Goal: Task Accomplishment & Management: Manage account settings

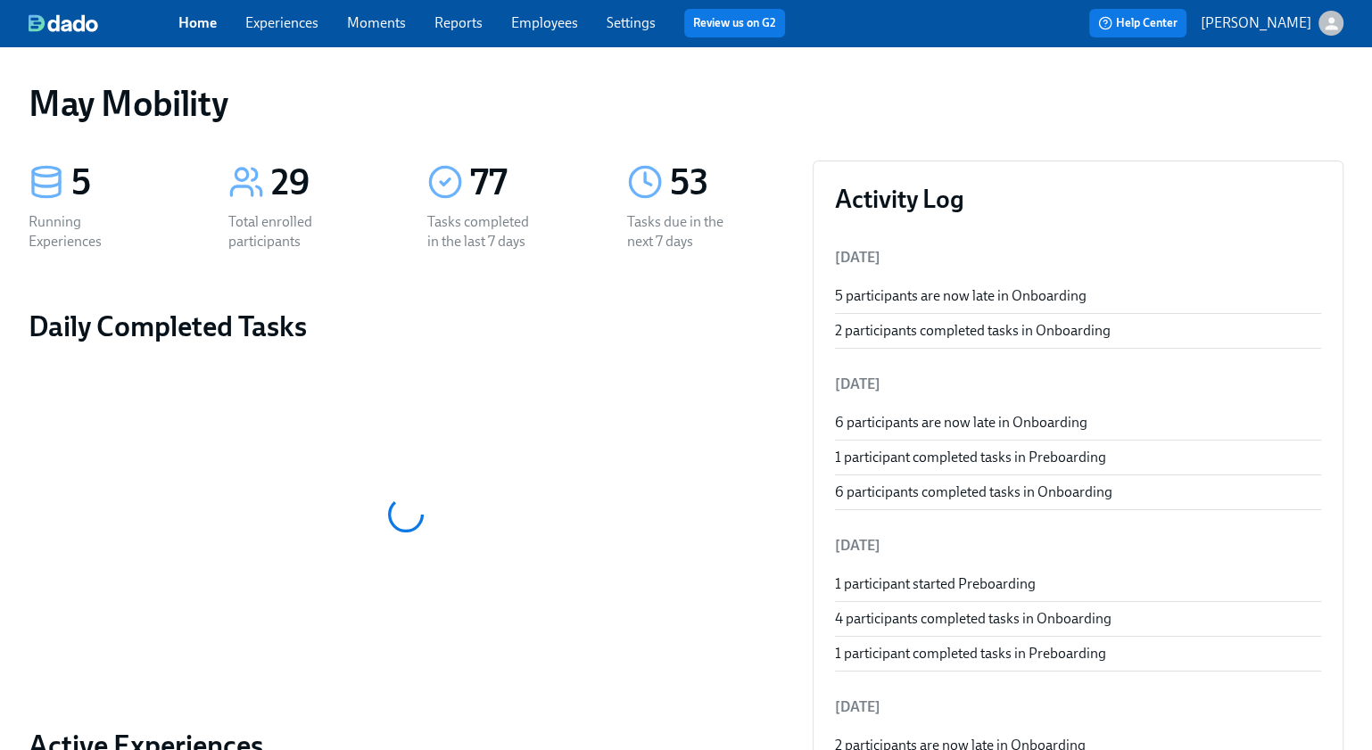
click at [265, 30] on link "Experiences" at bounding box center [281, 22] width 73 height 17
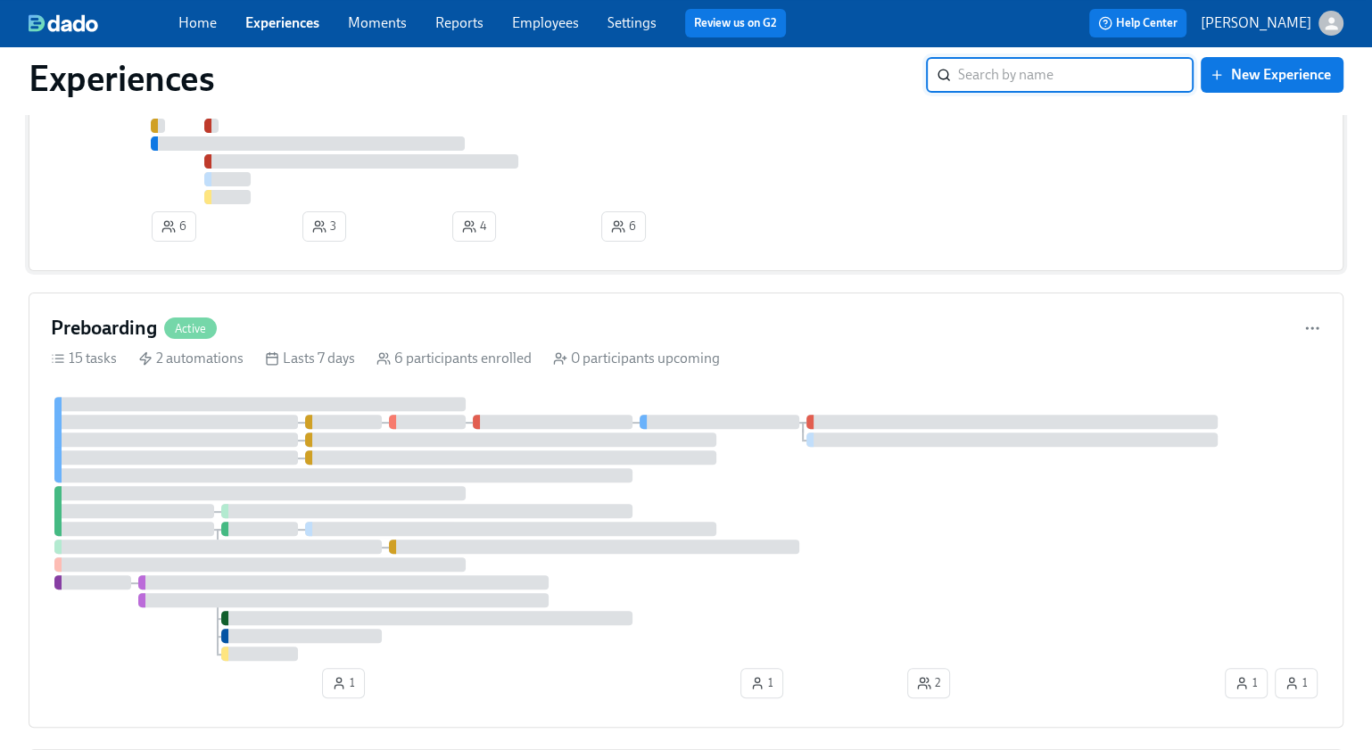
scroll to position [433, 0]
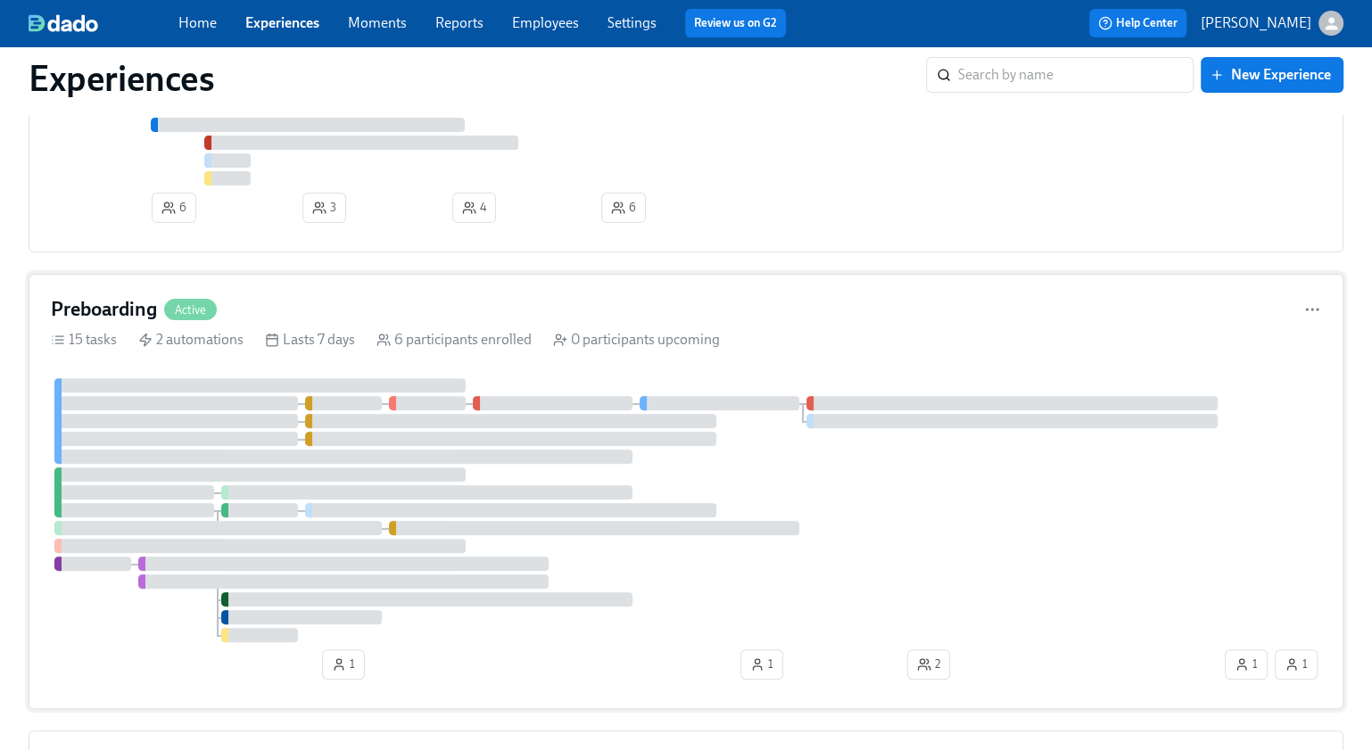
click at [86, 297] on div "Preboarding Active 15 tasks 2 automations Lasts 7 days 6 participants enrolled …" at bounding box center [686, 491] width 1315 height 435
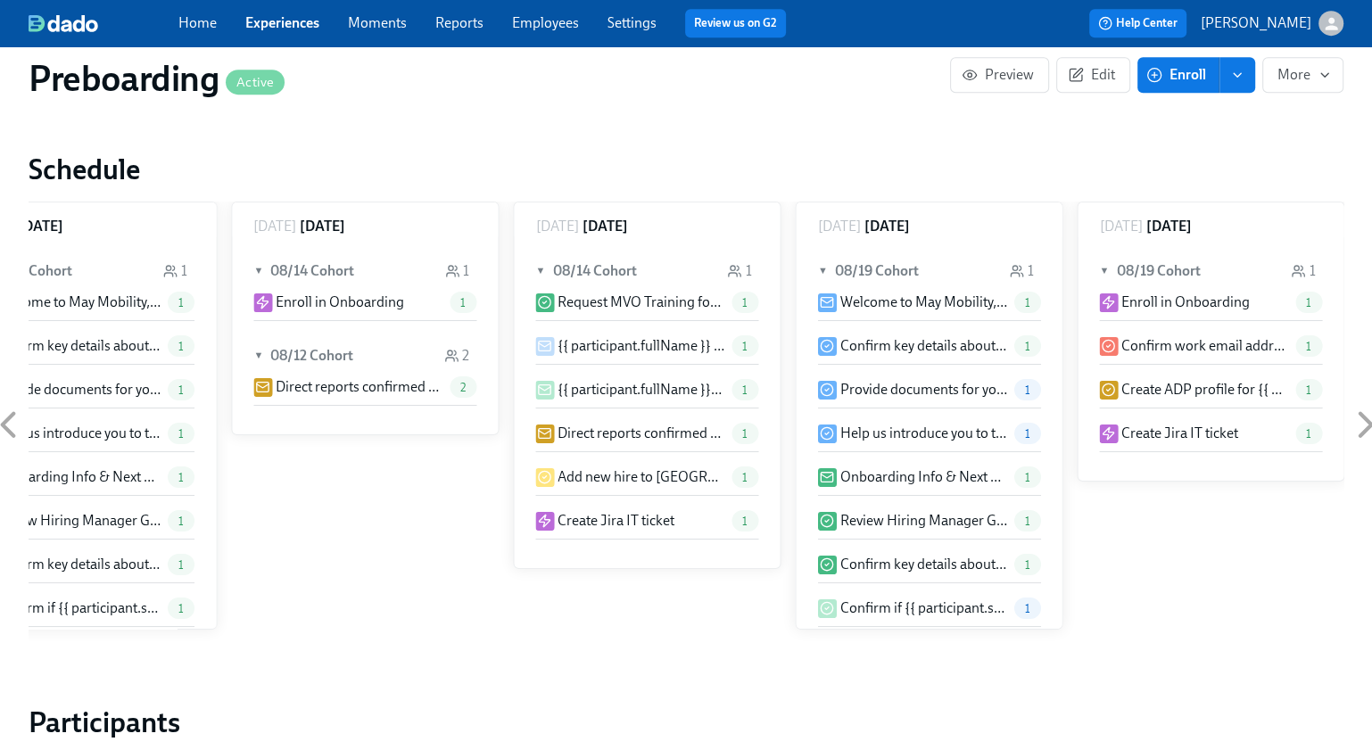
scroll to position [1254, 15]
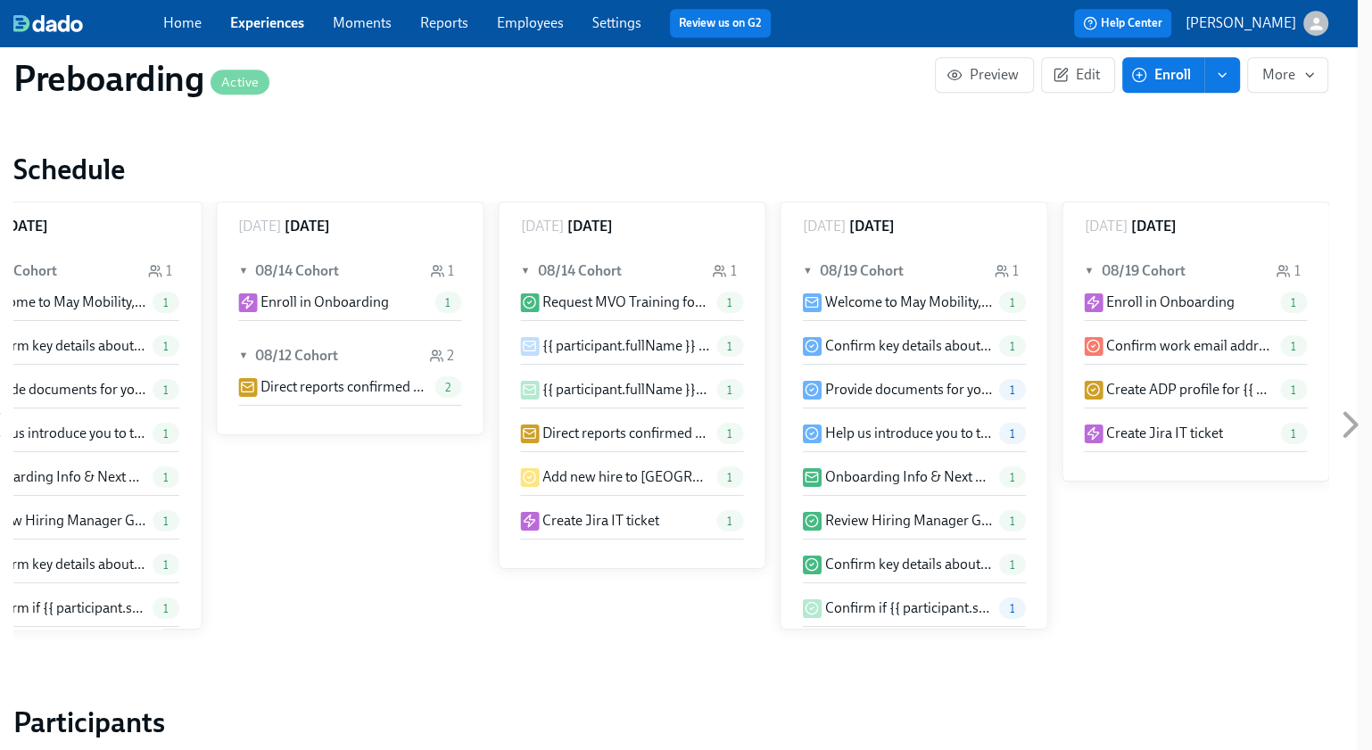
click at [1354, 432] on icon at bounding box center [1350, 424] width 45 height 45
click at [1350, 425] on icon at bounding box center [1351, 425] width 12 height 22
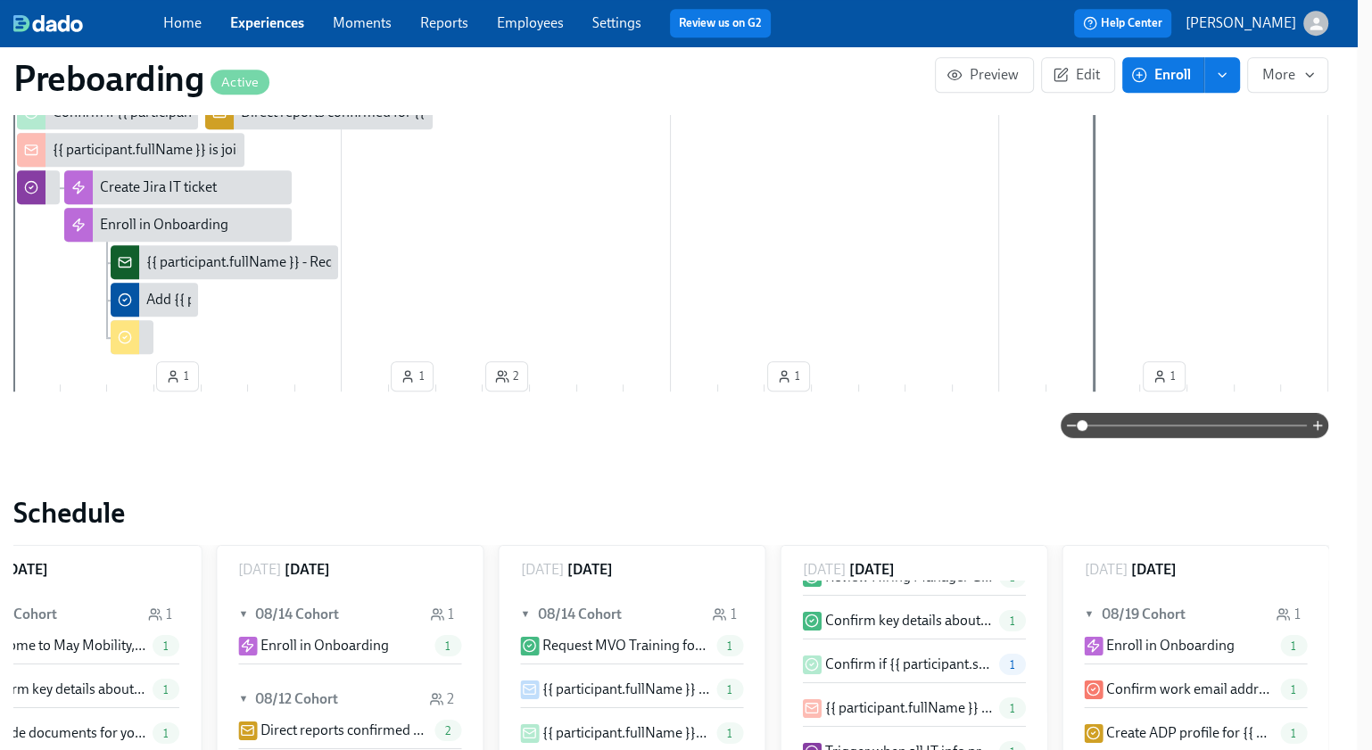
scroll to position [0, 15]
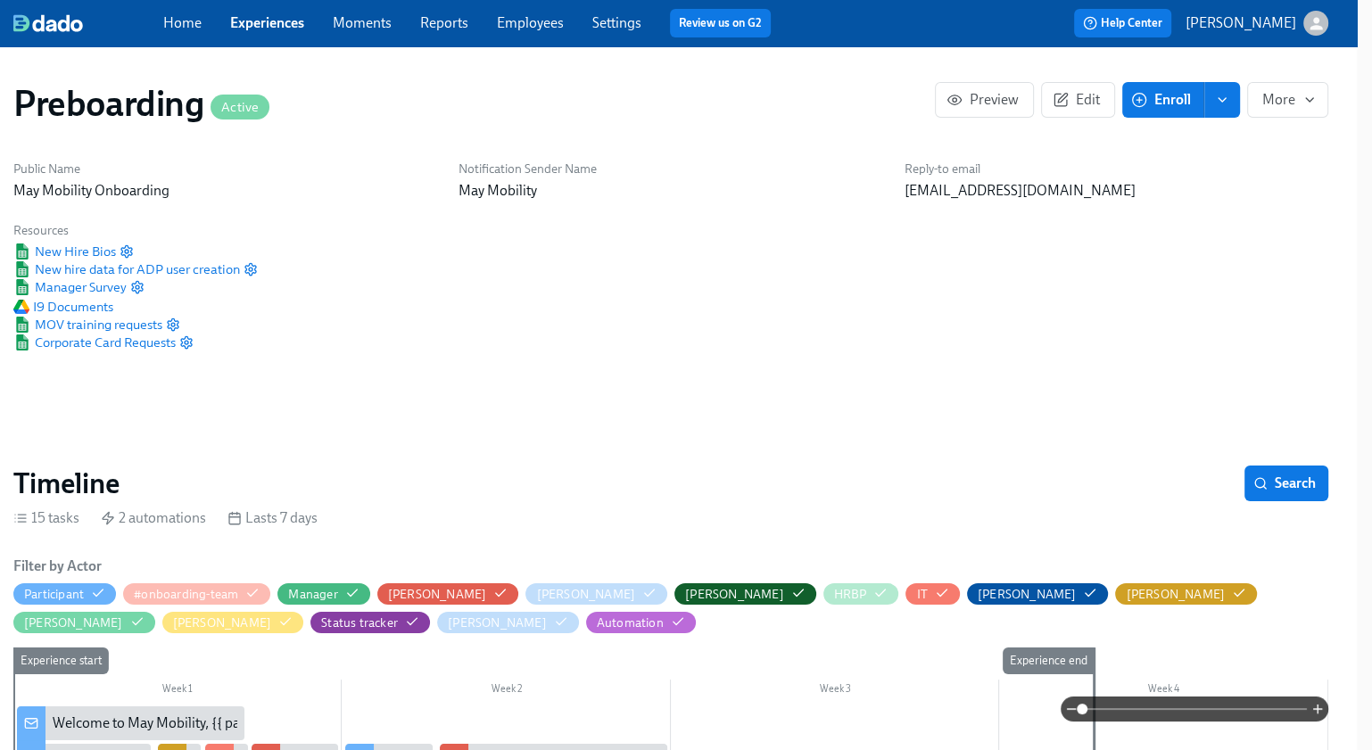
click at [271, 26] on link "Experiences" at bounding box center [267, 22] width 74 height 17
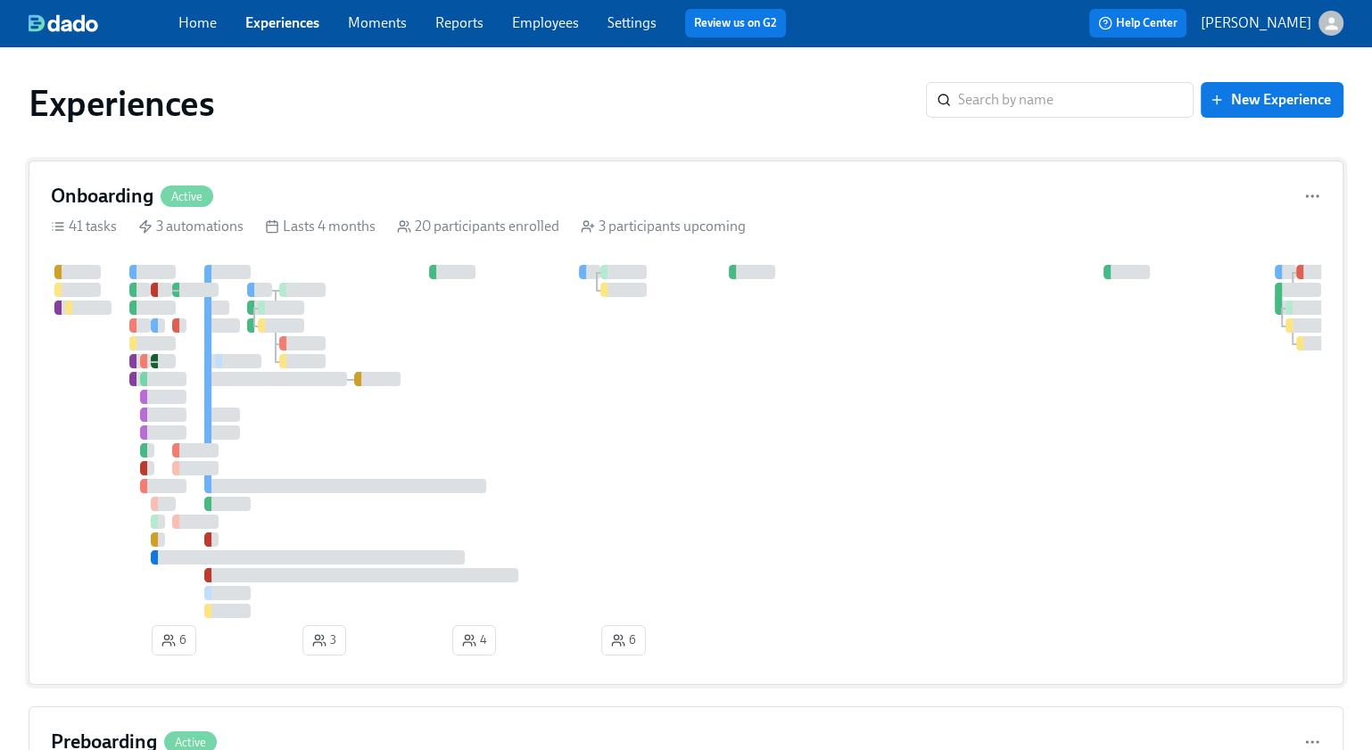
click at [98, 184] on h4 "Onboarding" at bounding box center [102, 196] width 103 height 27
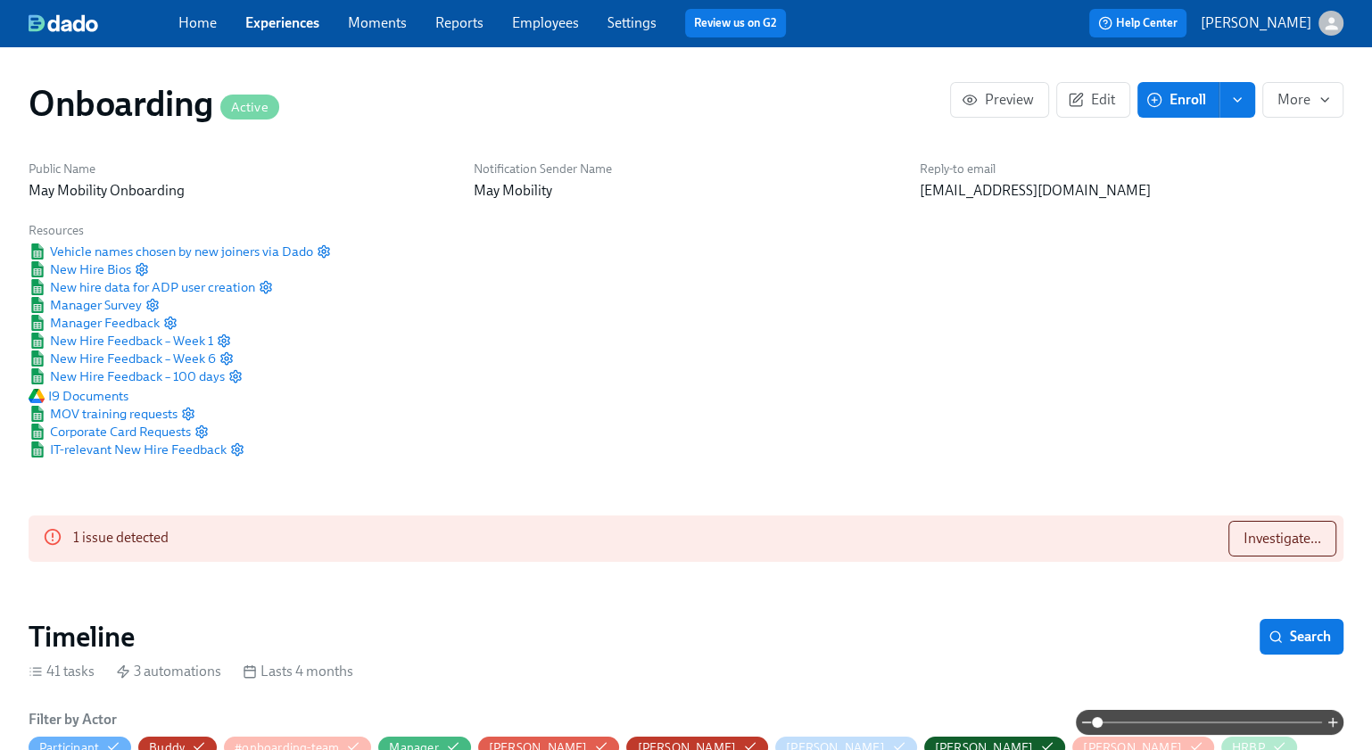
scroll to position [0, 7602]
click at [1259, 546] on span "Investigate..." at bounding box center [1282, 539] width 78 height 18
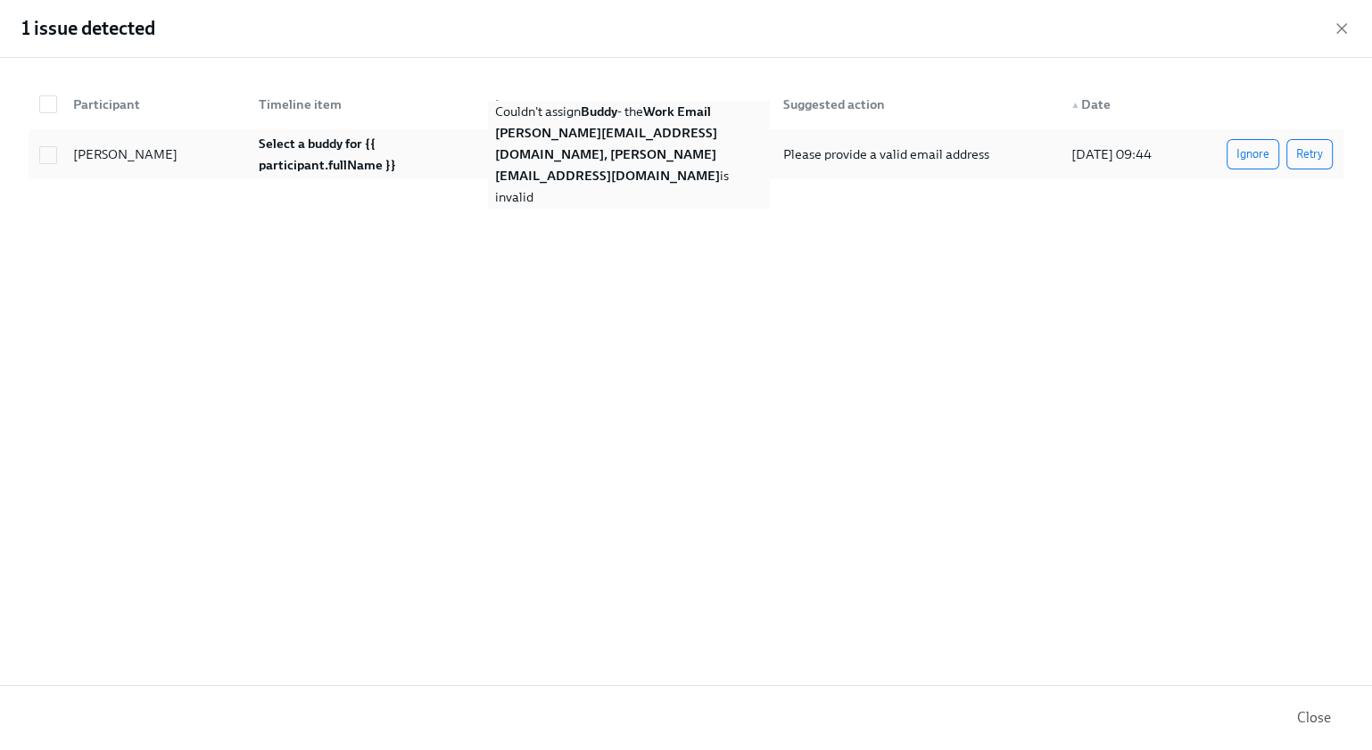
click at [687, 148] on strong "Adam.Buderi@maymobility.com, Karthiek.Naagaraj@maymobility.com" at bounding box center [607, 154] width 225 height 59
checkbox input "true"
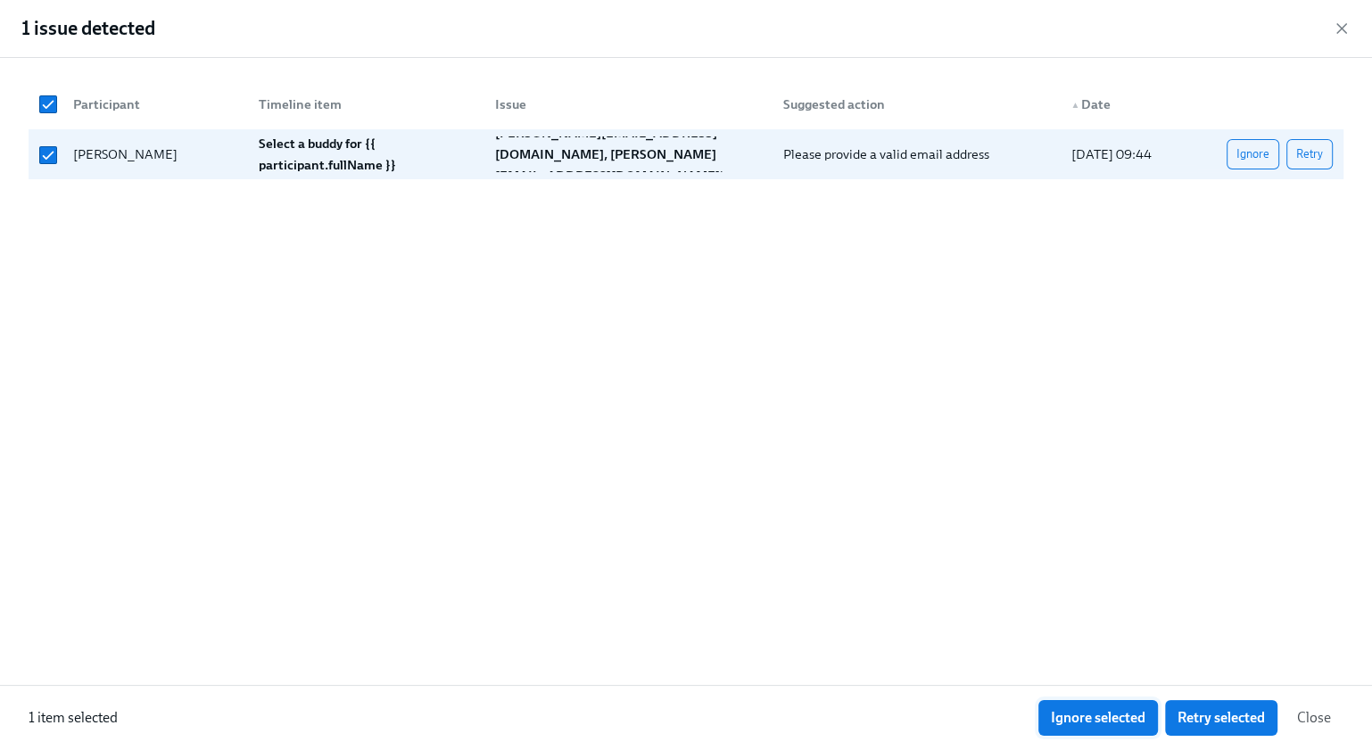
click at [1146, 718] on button "Ignore selected" at bounding box center [1098, 718] width 120 height 36
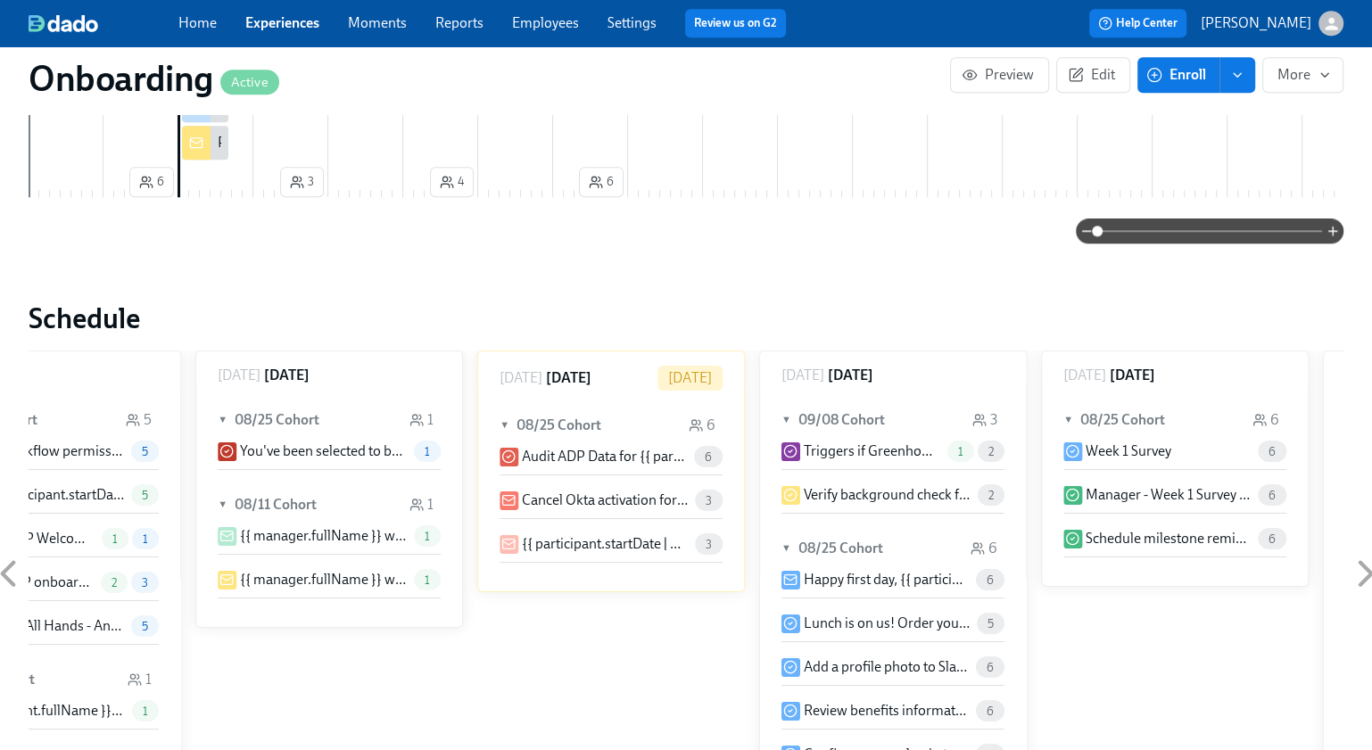
scroll to position [0, 7159]
click at [643, 491] on p "Cancel Okta activation for {{ participant.fullName }}" at bounding box center [607, 501] width 166 height 20
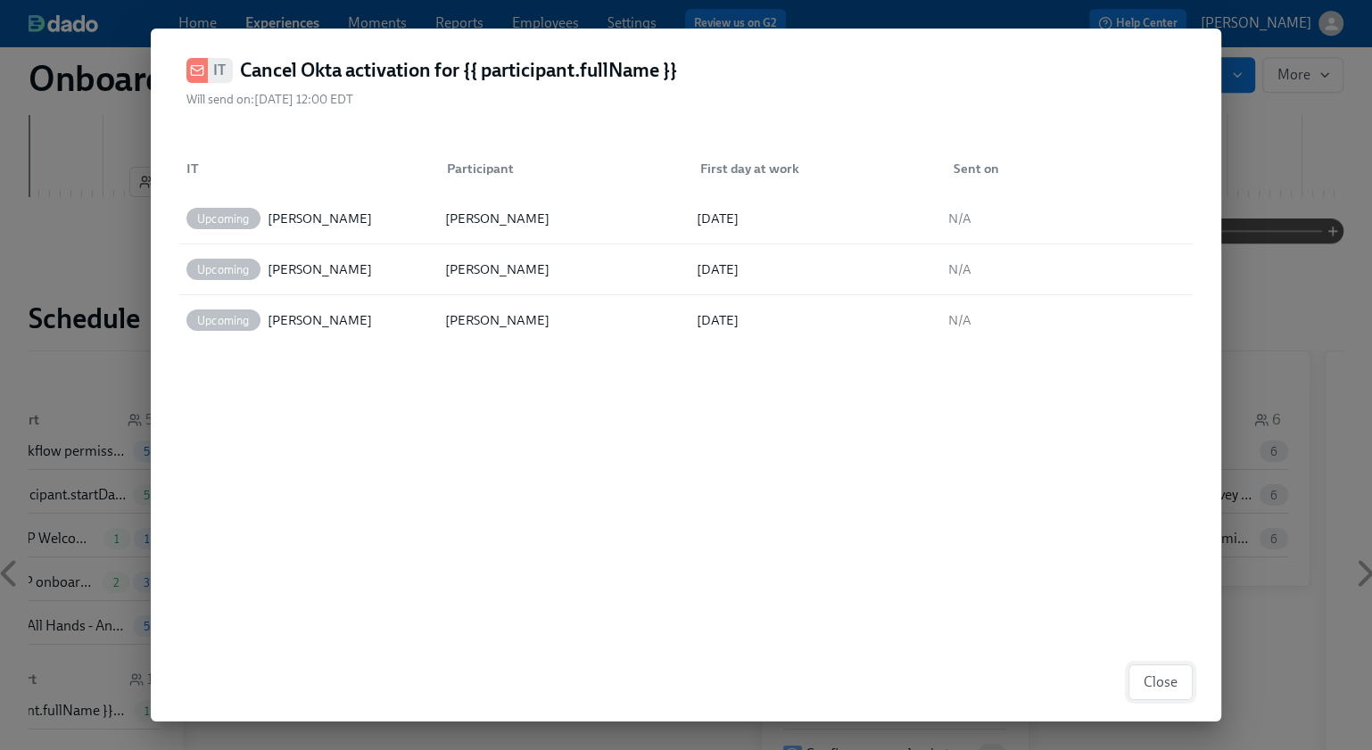
click at [1150, 675] on span "Close" at bounding box center [1160, 682] width 34 height 18
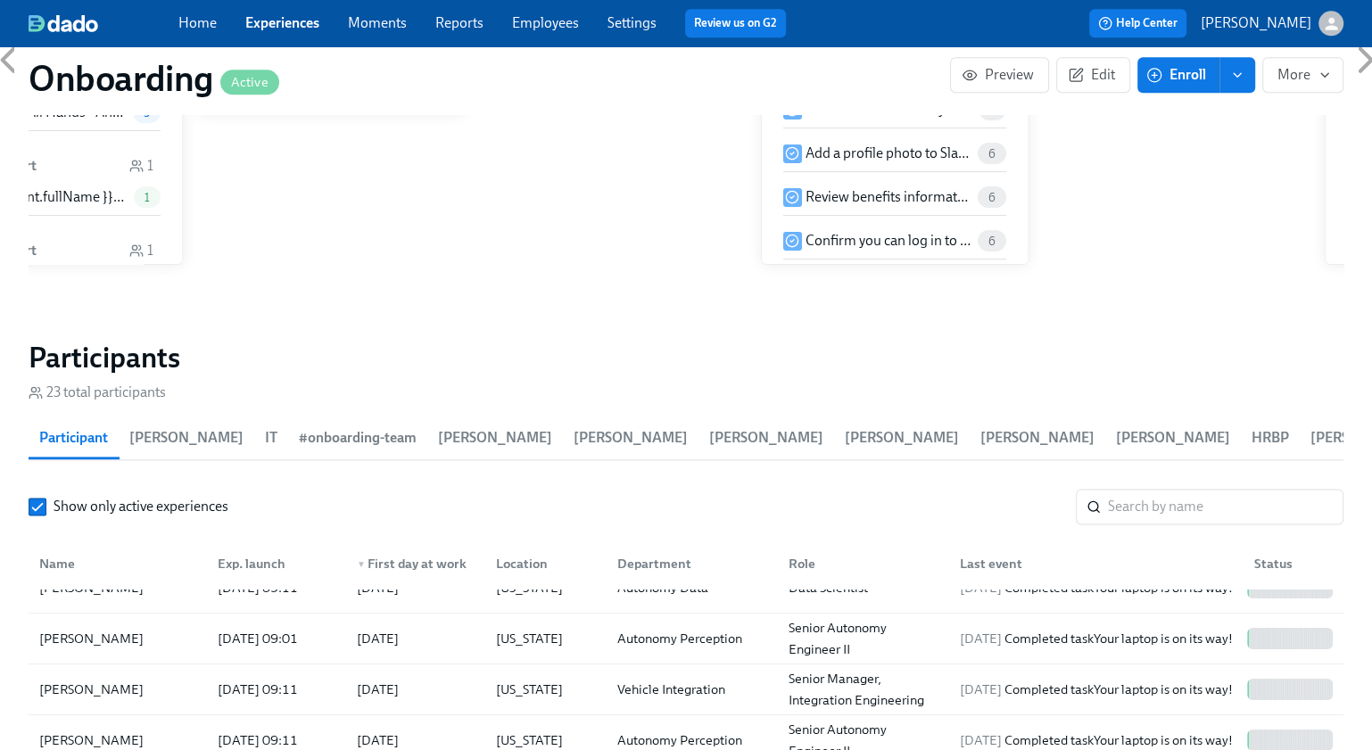
scroll to position [283, 0]
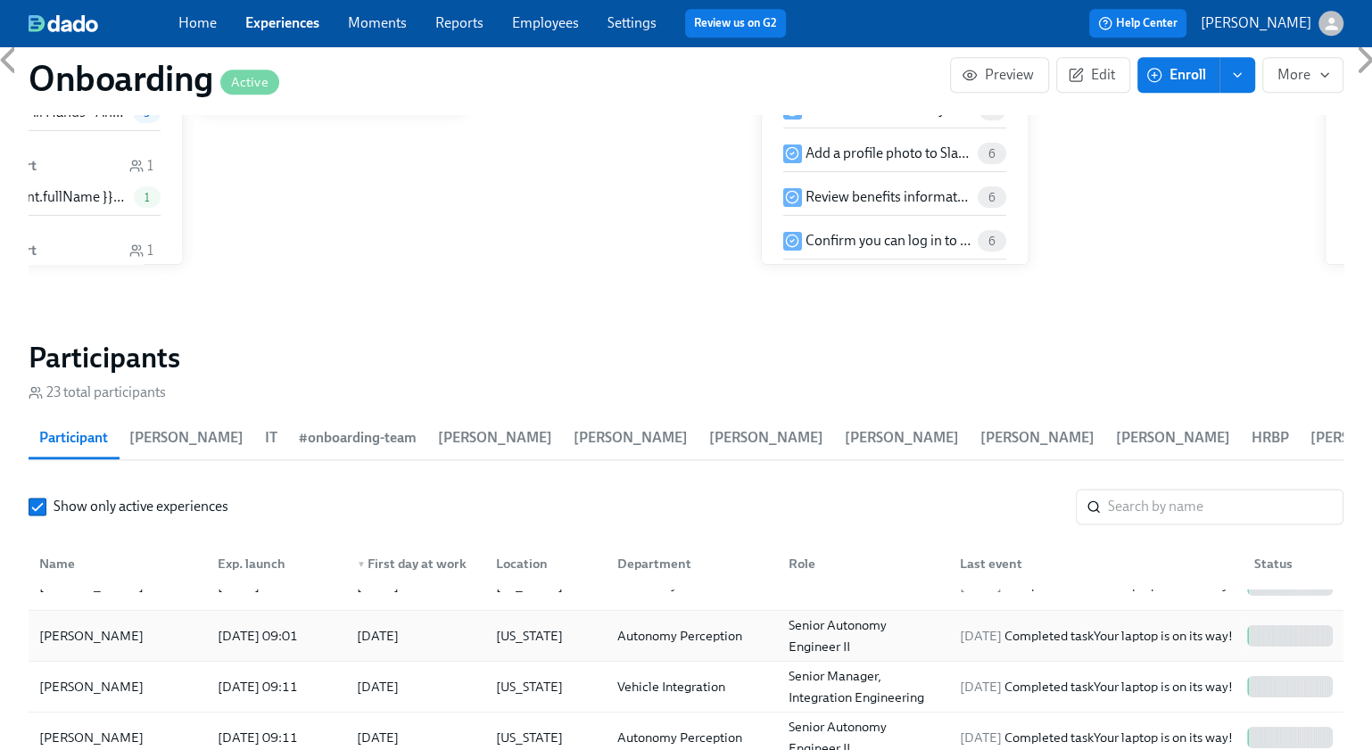
click at [76, 625] on div "Chao Chen" at bounding box center [91, 635] width 119 height 21
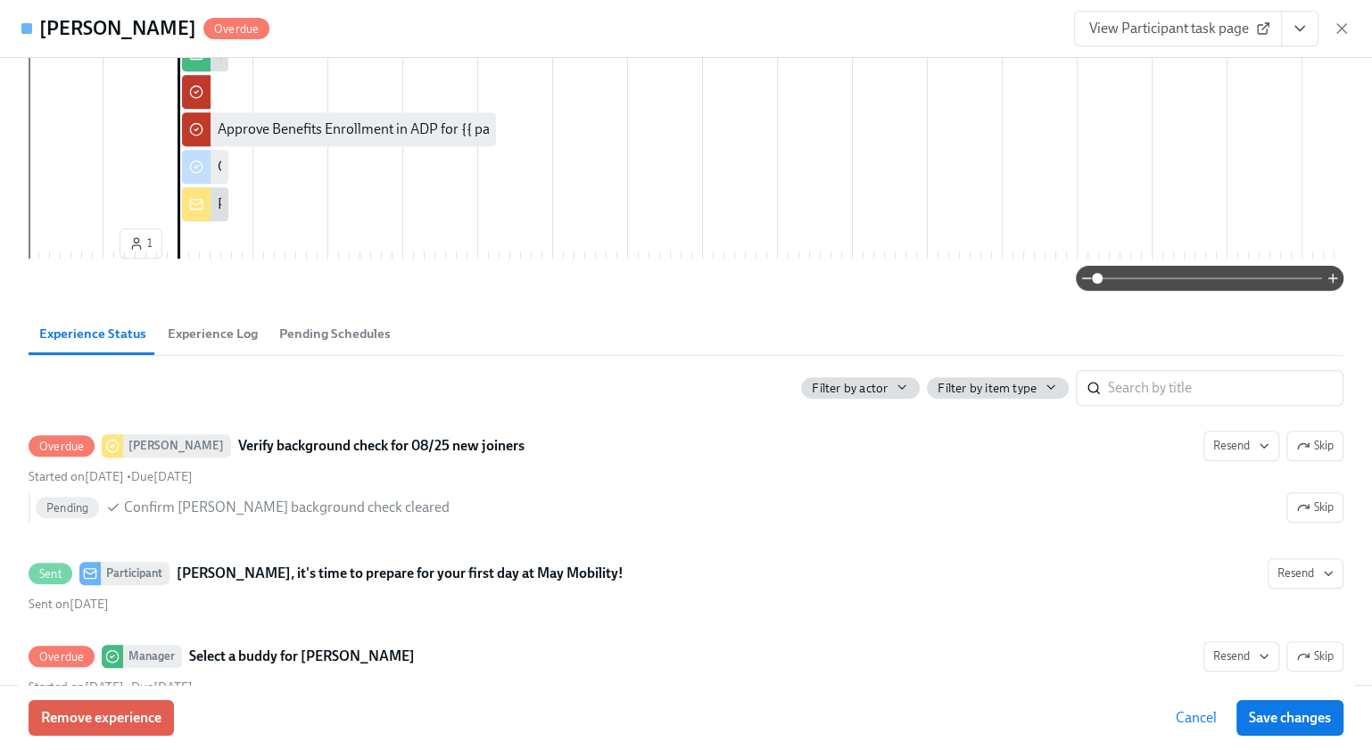
scroll to position [790, 0]
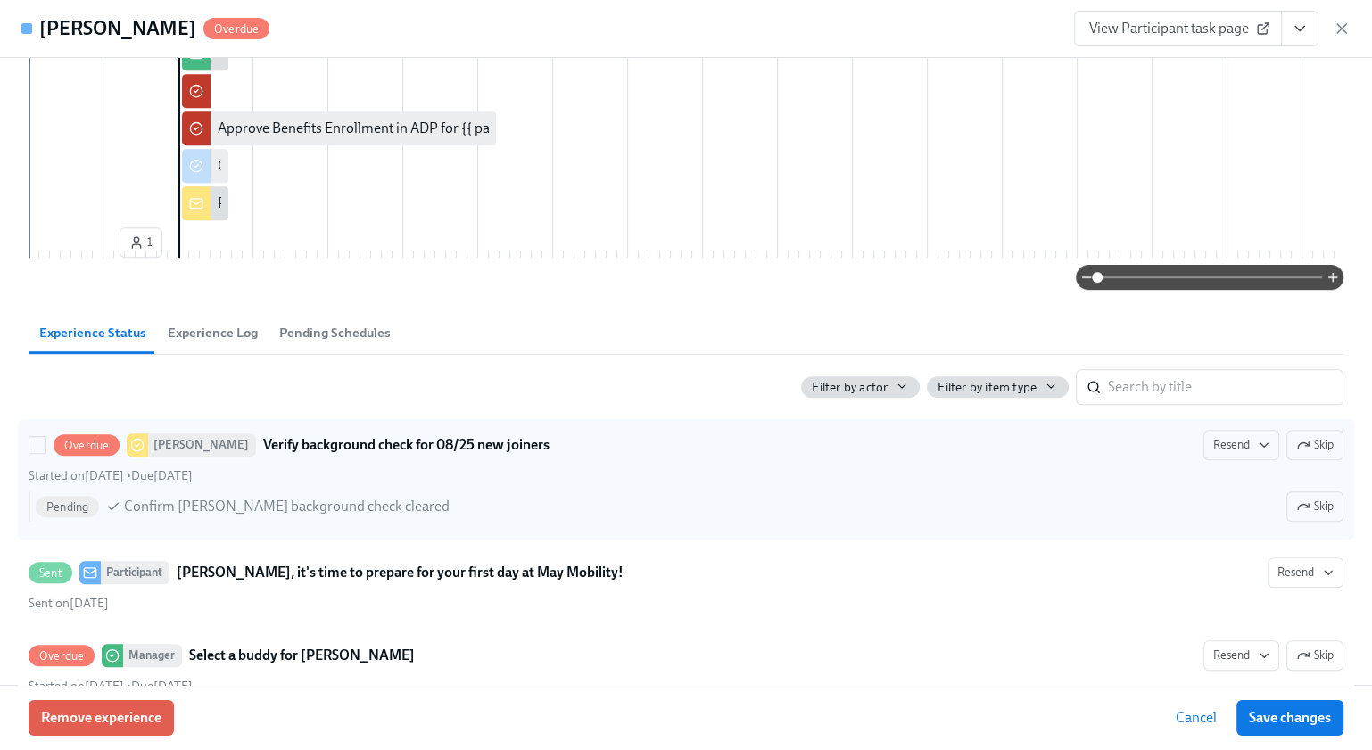
click at [497, 484] on div "Started on August 11th • Due August 16th" at bounding box center [686, 475] width 1315 height 17
click at [45, 453] on input "Overdue Laura Verify background check for 08/25 new joiners Resend Skip Started…" at bounding box center [37, 445] width 16 height 16
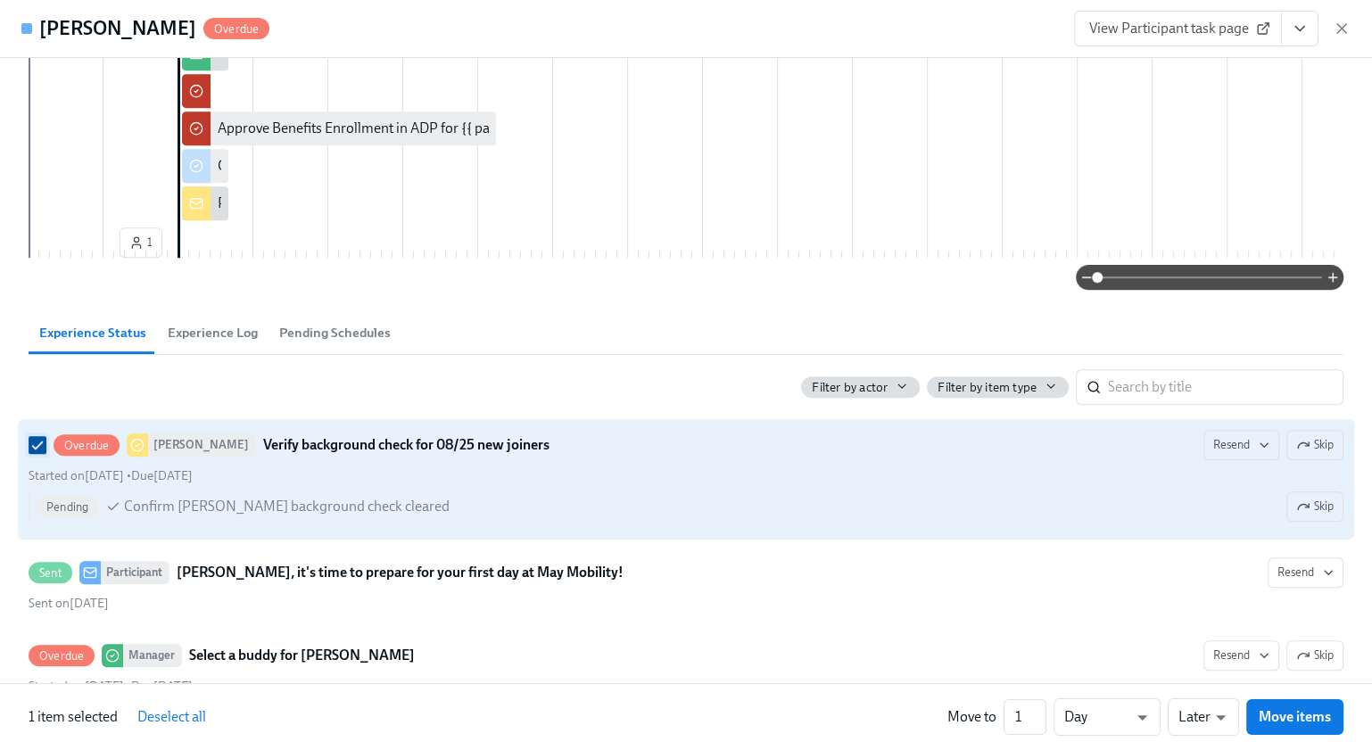
click at [31, 453] on input "Overdue Laura Verify background check for 08/25 new joiners Resend Skip Started…" at bounding box center [37, 445] width 16 height 16
checkbox input "false"
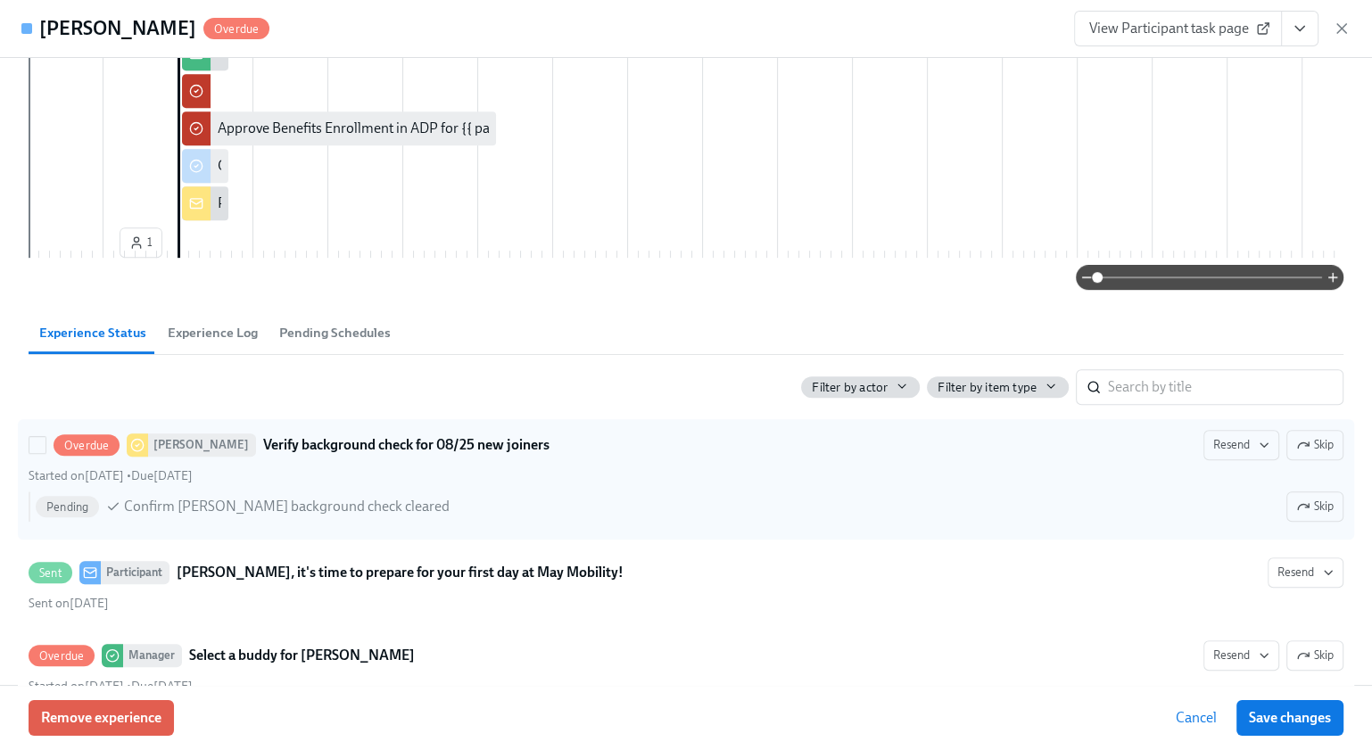
scroll to position [774, 0]
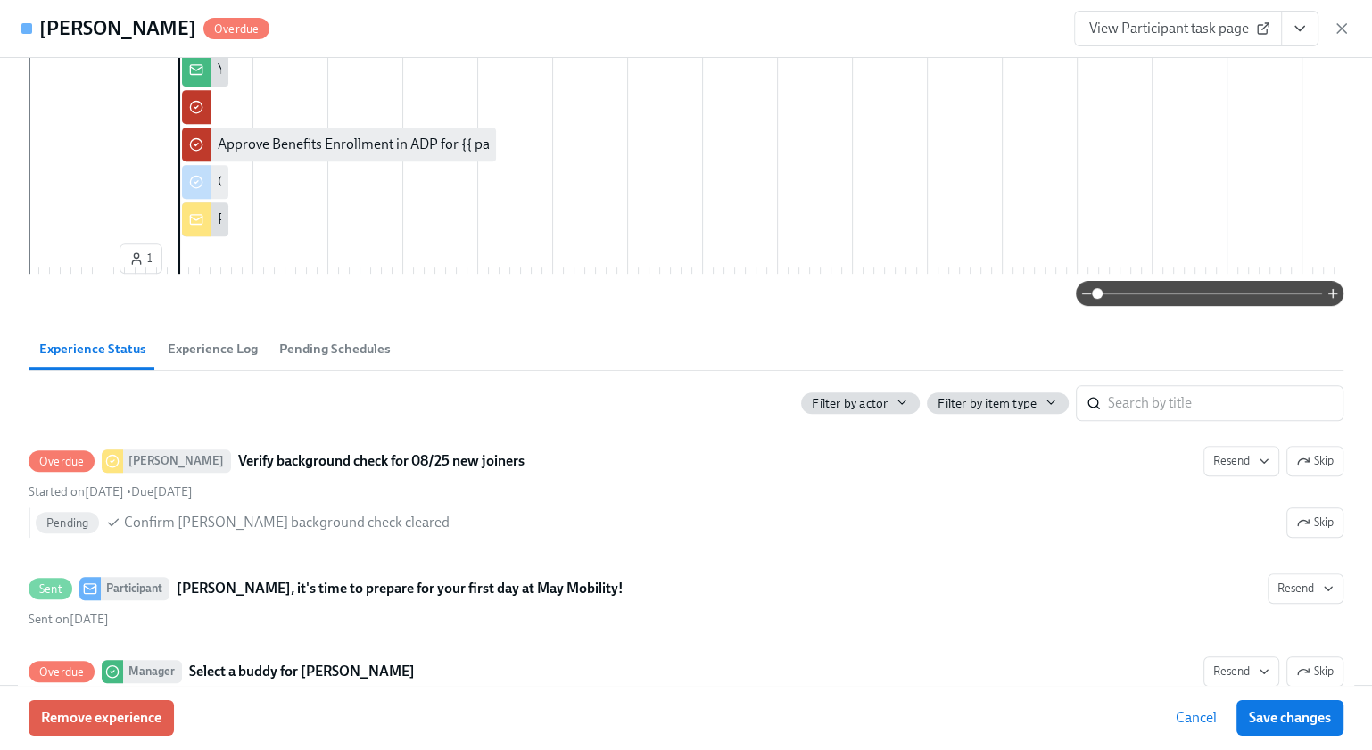
click at [1291, 29] on icon "View task page" at bounding box center [1300, 29] width 18 height 18
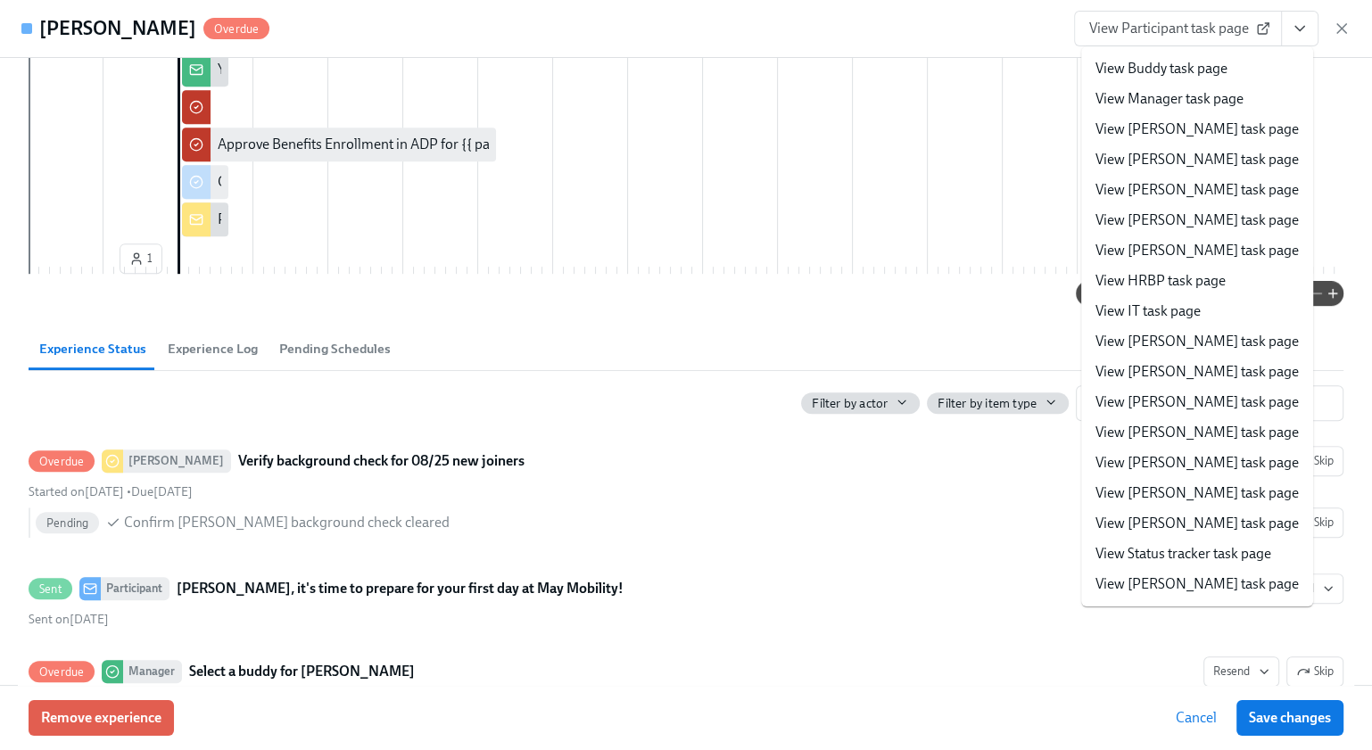
click at [1185, 487] on link "View Laura task page" at bounding box center [1196, 493] width 203 height 20
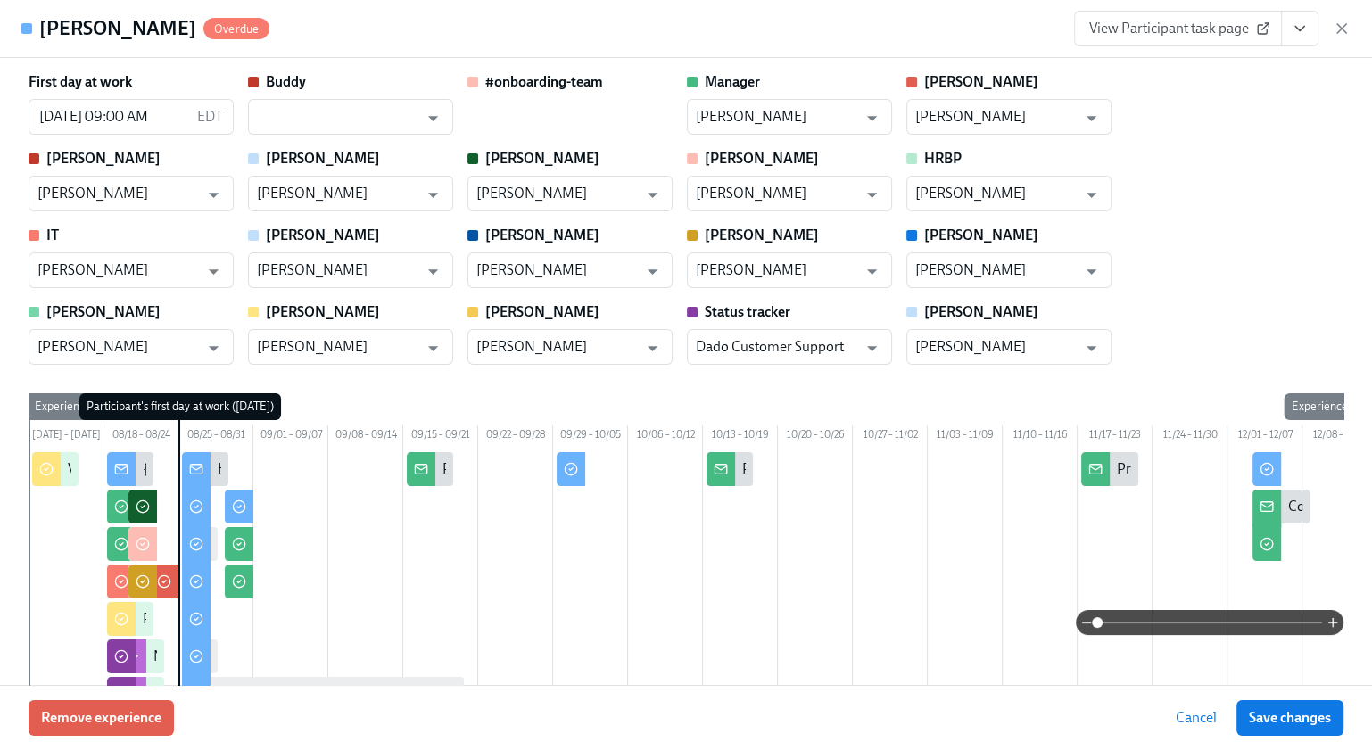
scroll to position [0, 15017]
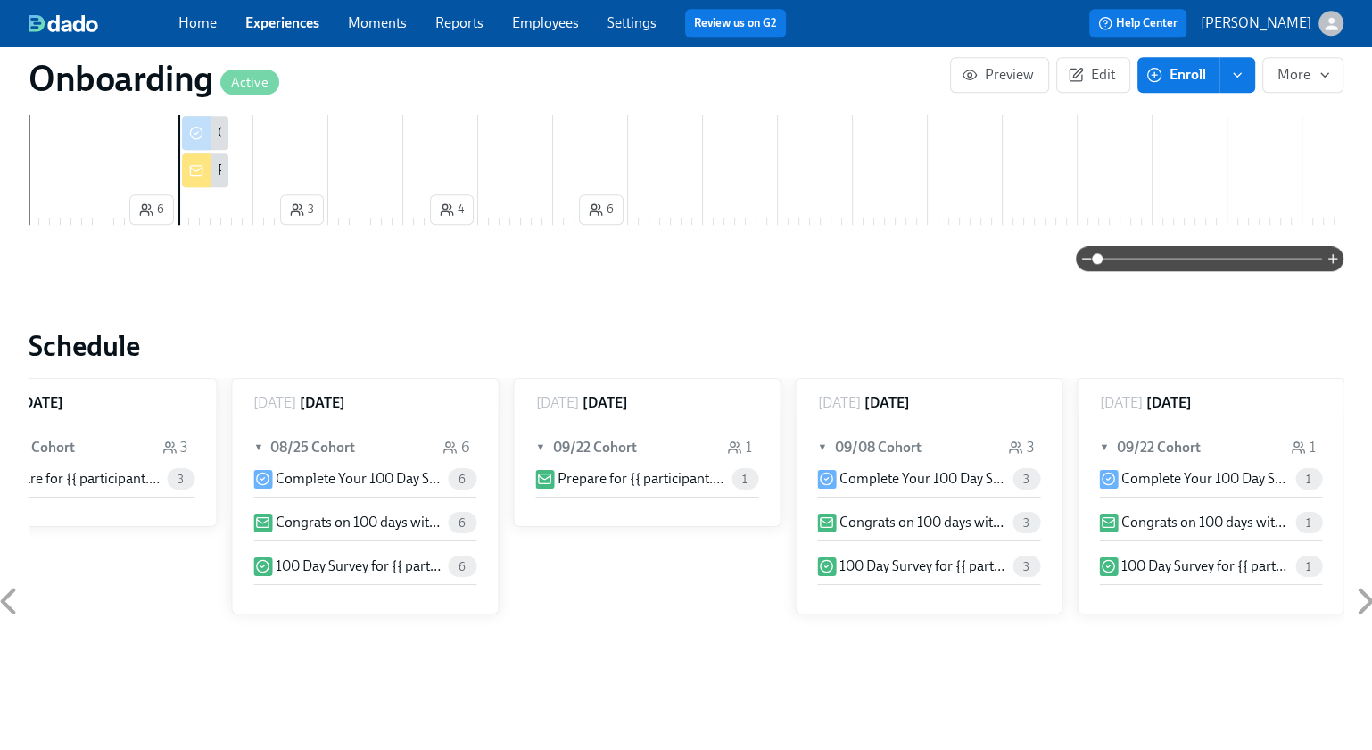
scroll to position [1401, 0]
click at [9, 590] on icon at bounding box center [9, 601] width 12 height 22
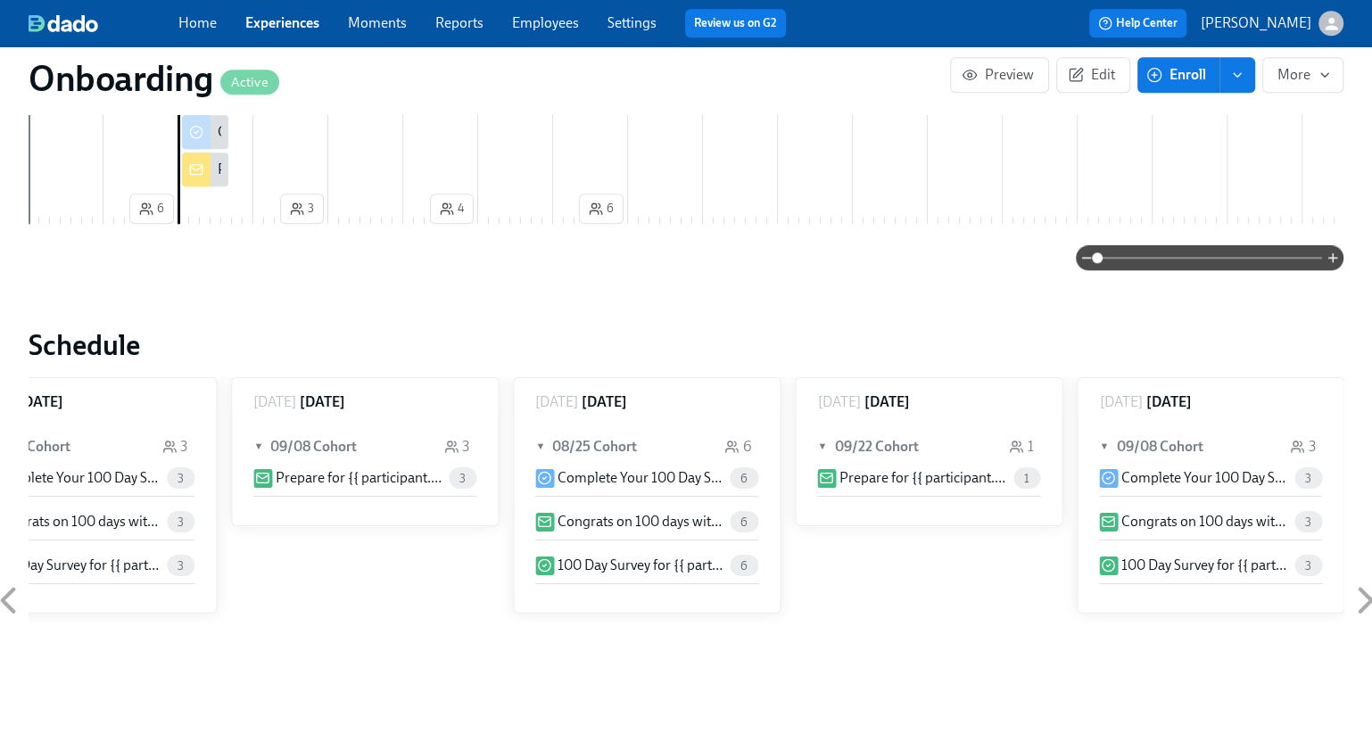
click at [9, 590] on icon at bounding box center [9, 601] width 12 height 22
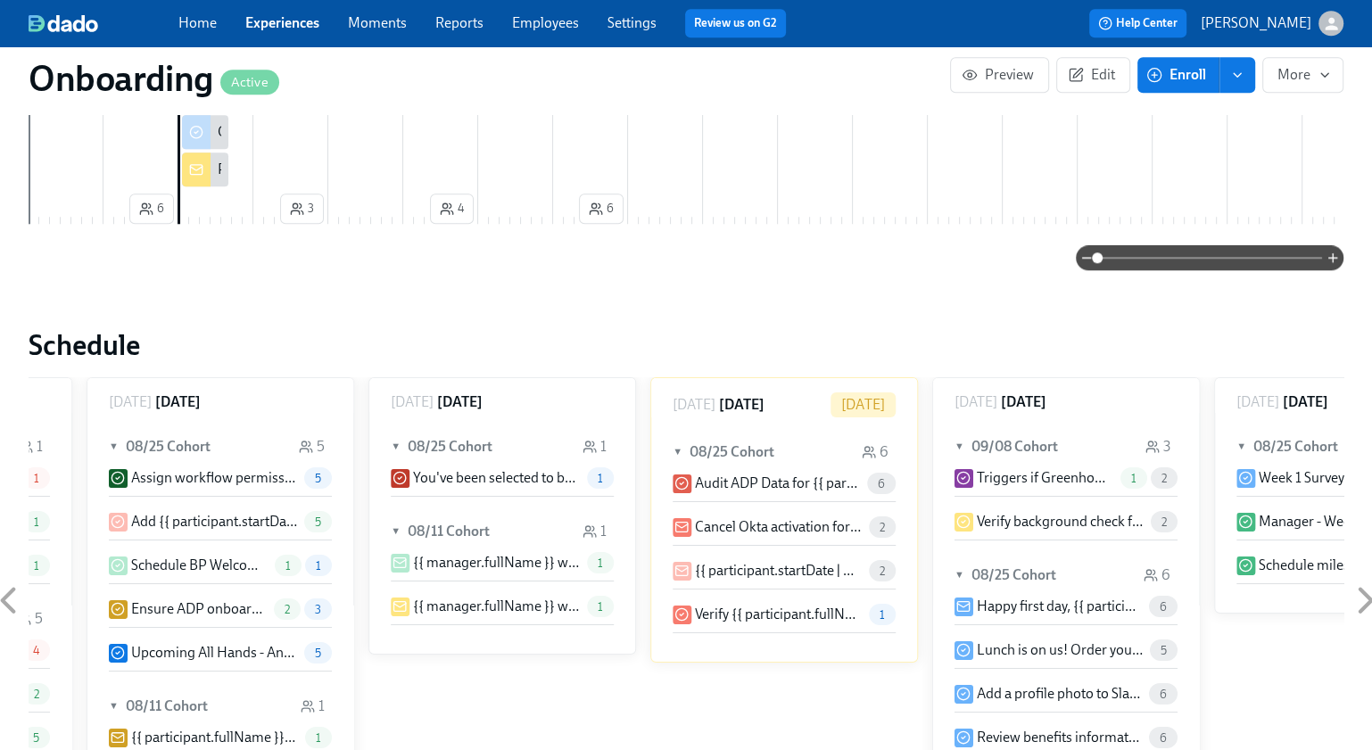
scroll to position [0, 6993]
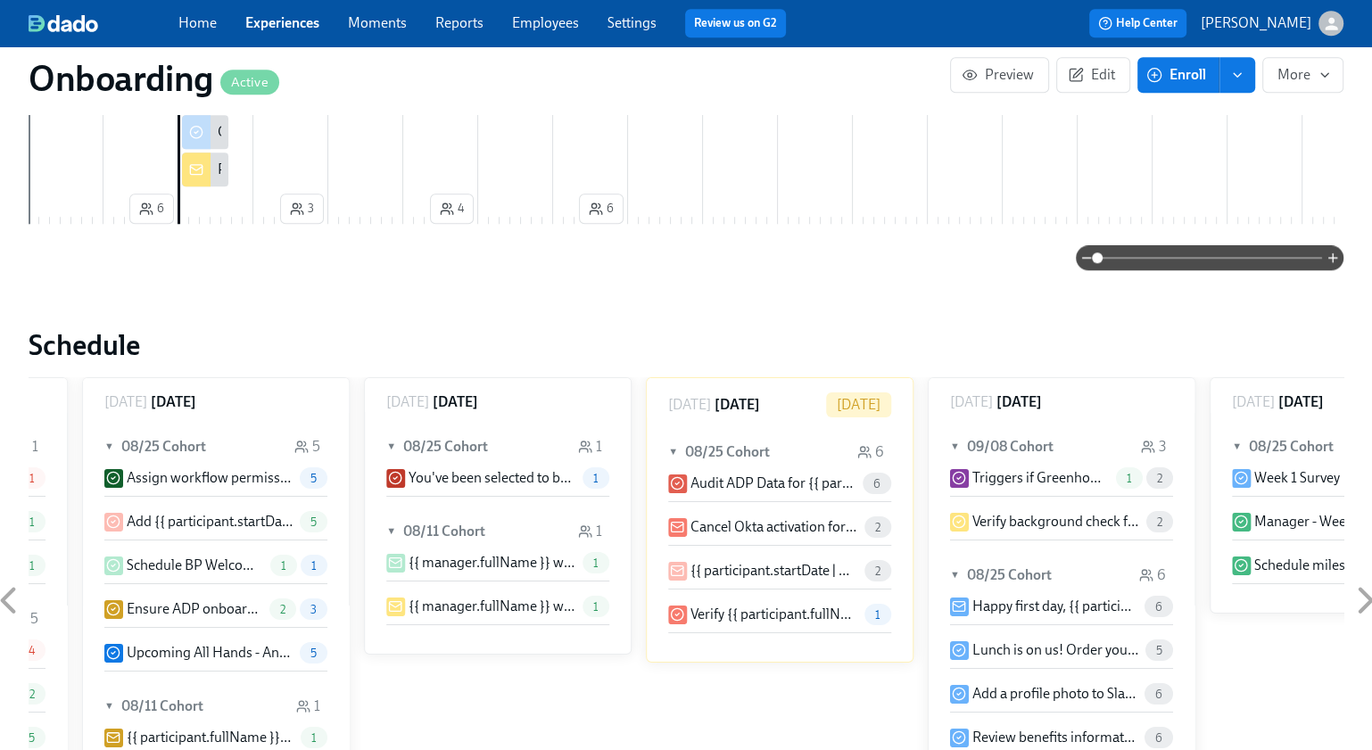
click at [762, 517] on p "Cancel Okta activation for {{ participant.fullName }}" at bounding box center [773, 527] width 167 height 20
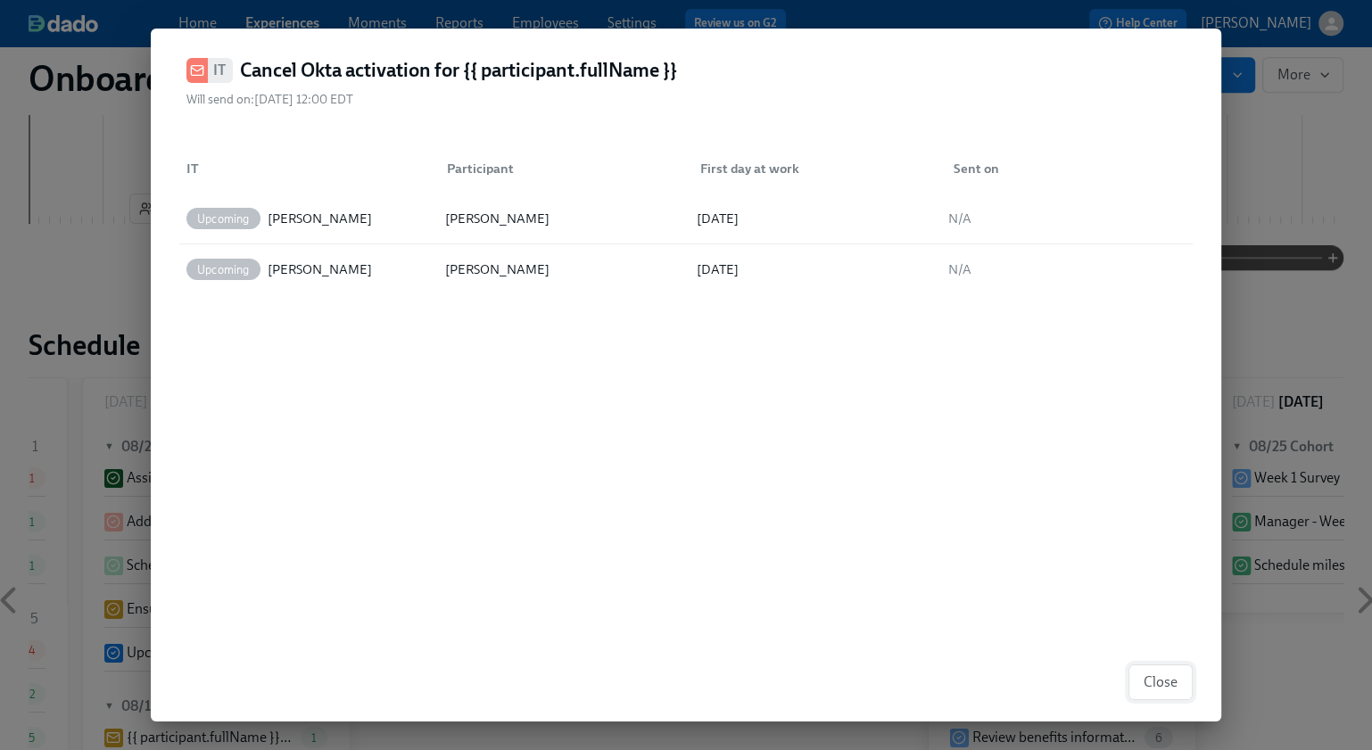
click at [1160, 676] on span "Close" at bounding box center [1160, 682] width 34 height 18
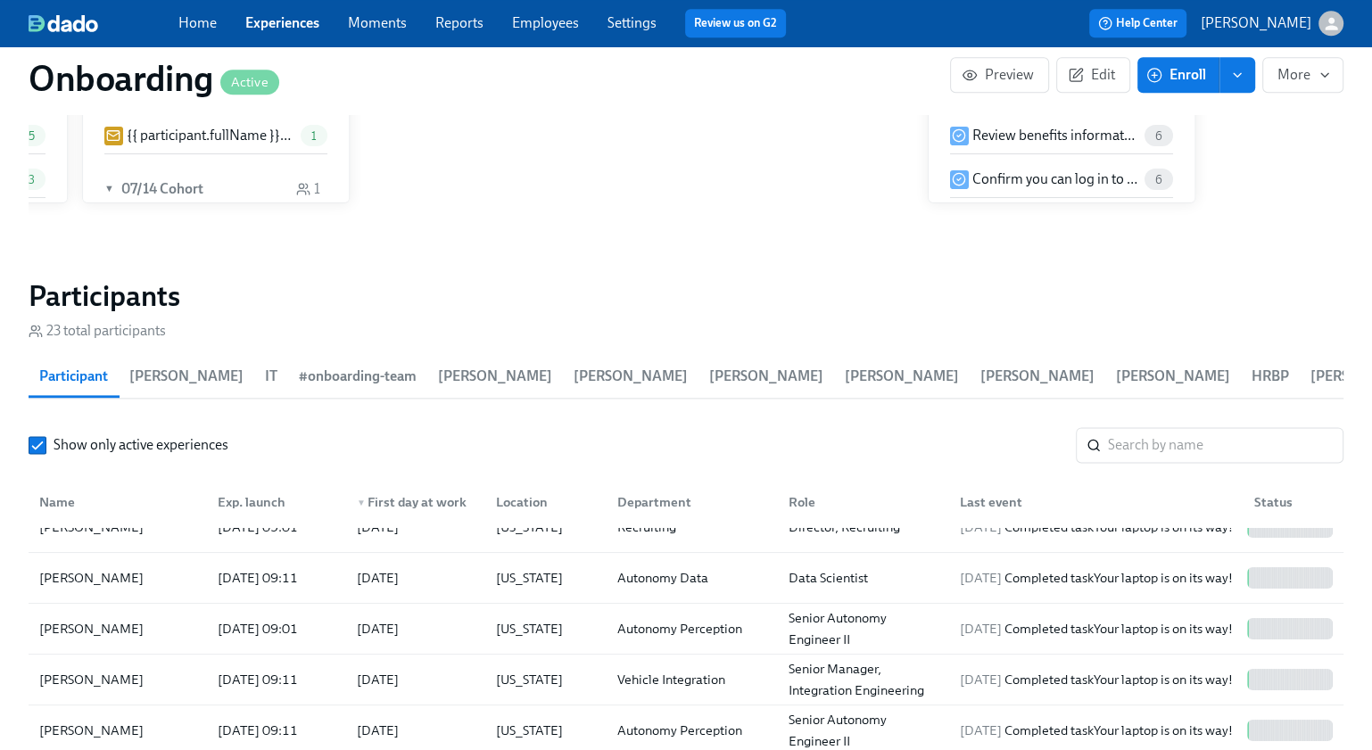
scroll to position [228, 0]
click at [84, 669] on div "[PERSON_NAME]" at bounding box center [91, 679] width 119 height 21
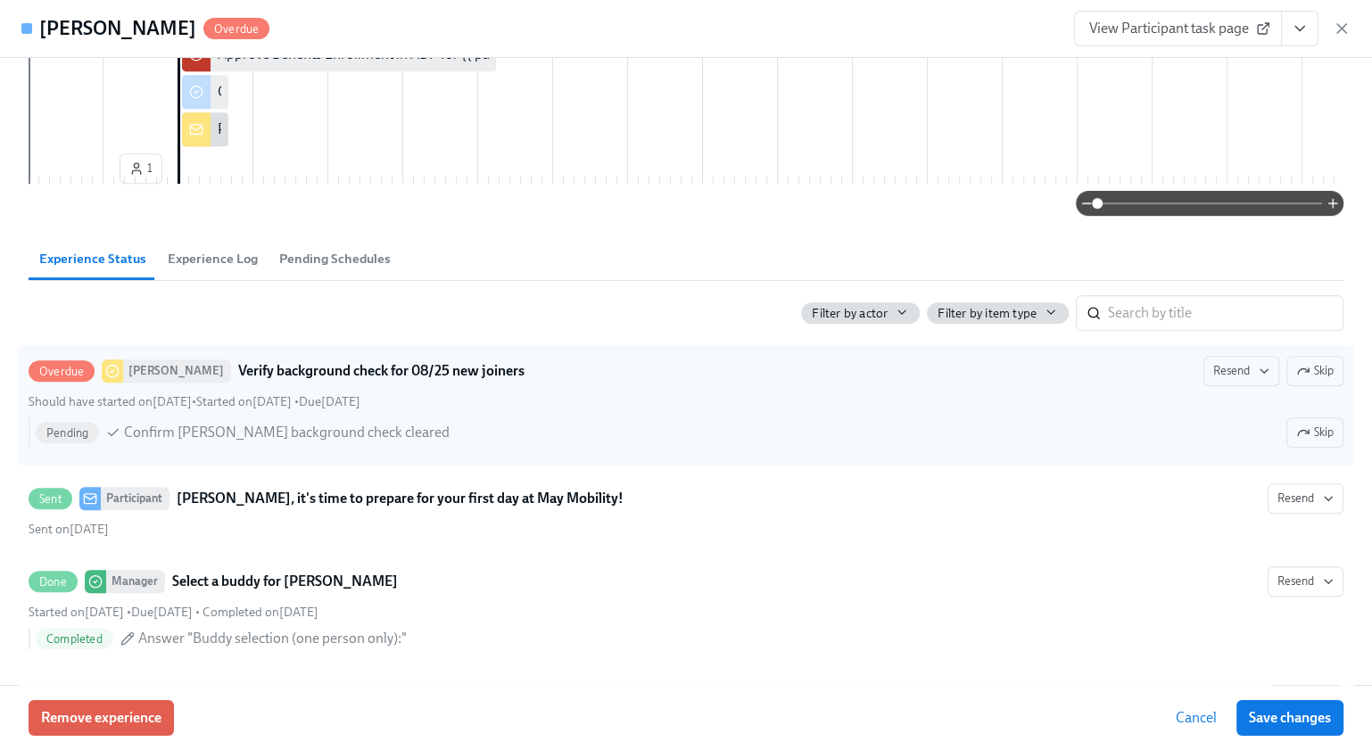
scroll to position [901, 0]
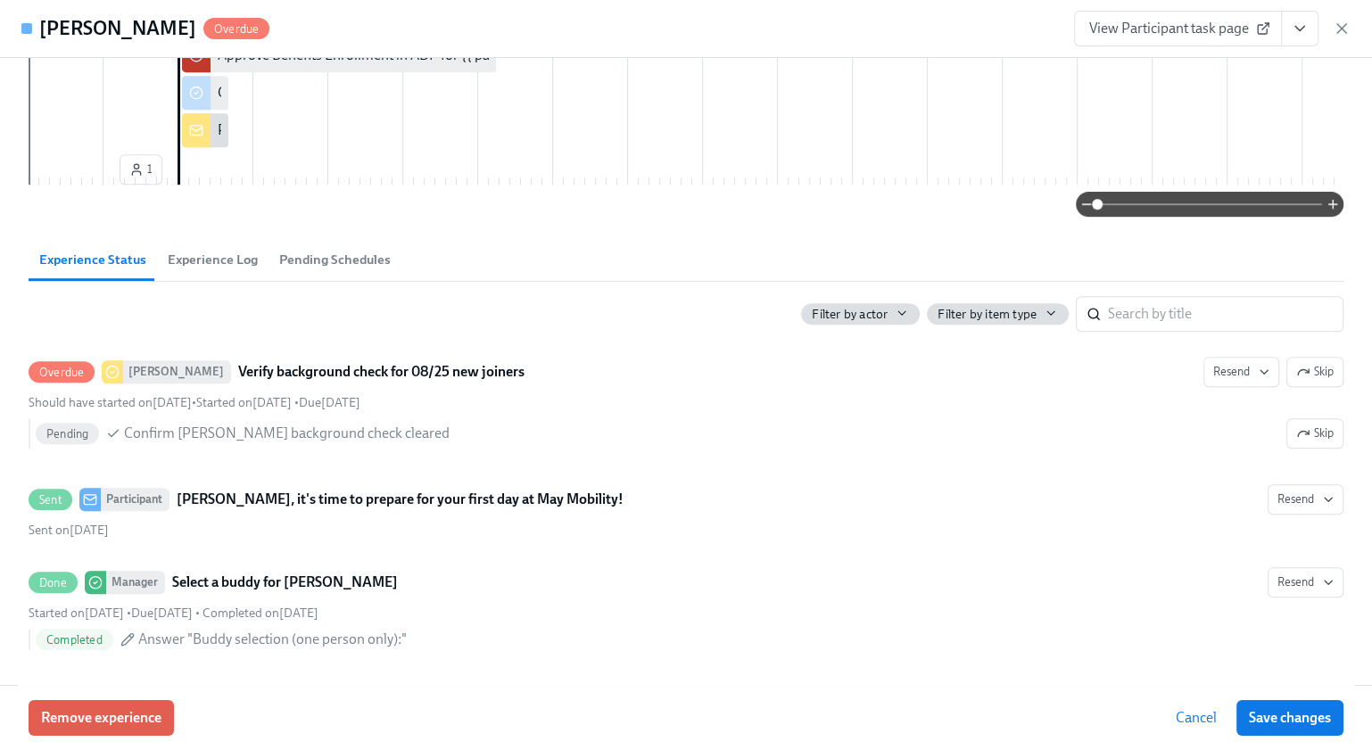
click at [1298, 32] on icon "View task page" at bounding box center [1300, 29] width 18 height 18
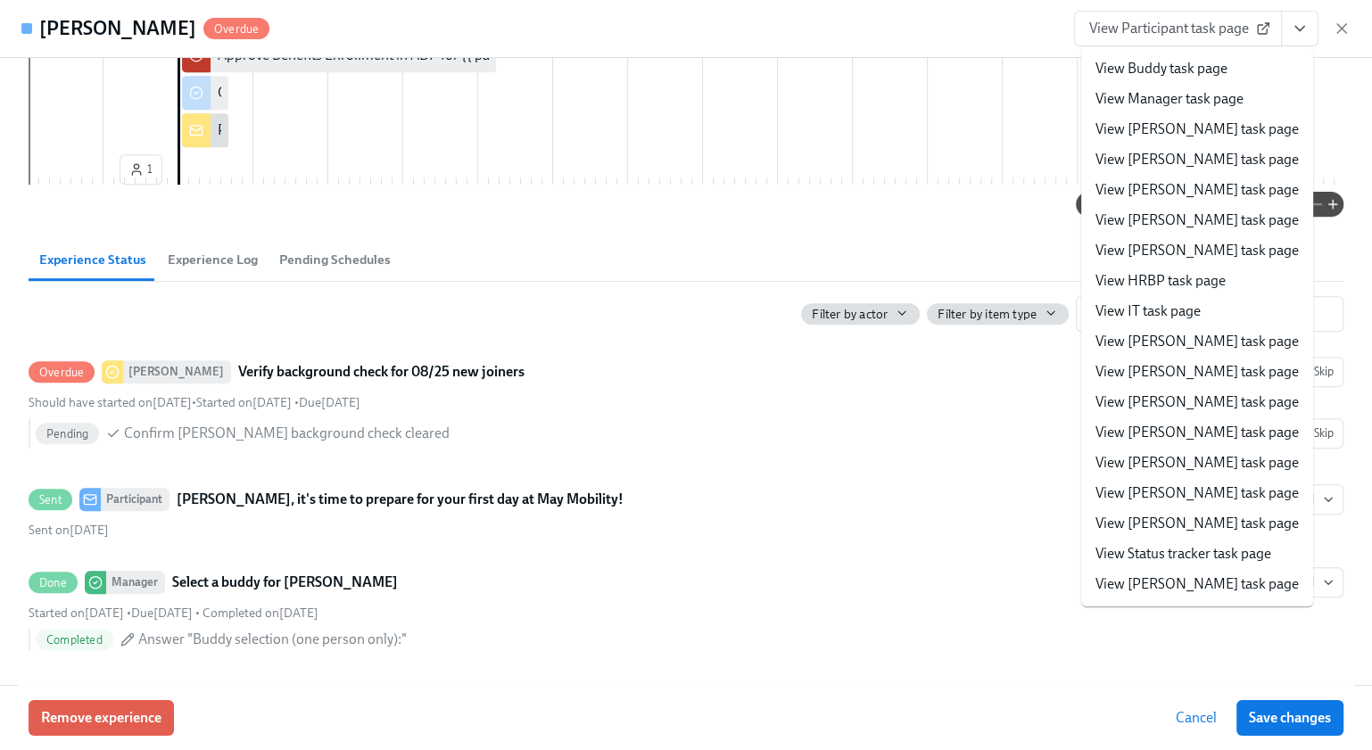
click at [1196, 494] on link "View Laura task page" at bounding box center [1196, 493] width 203 height 20
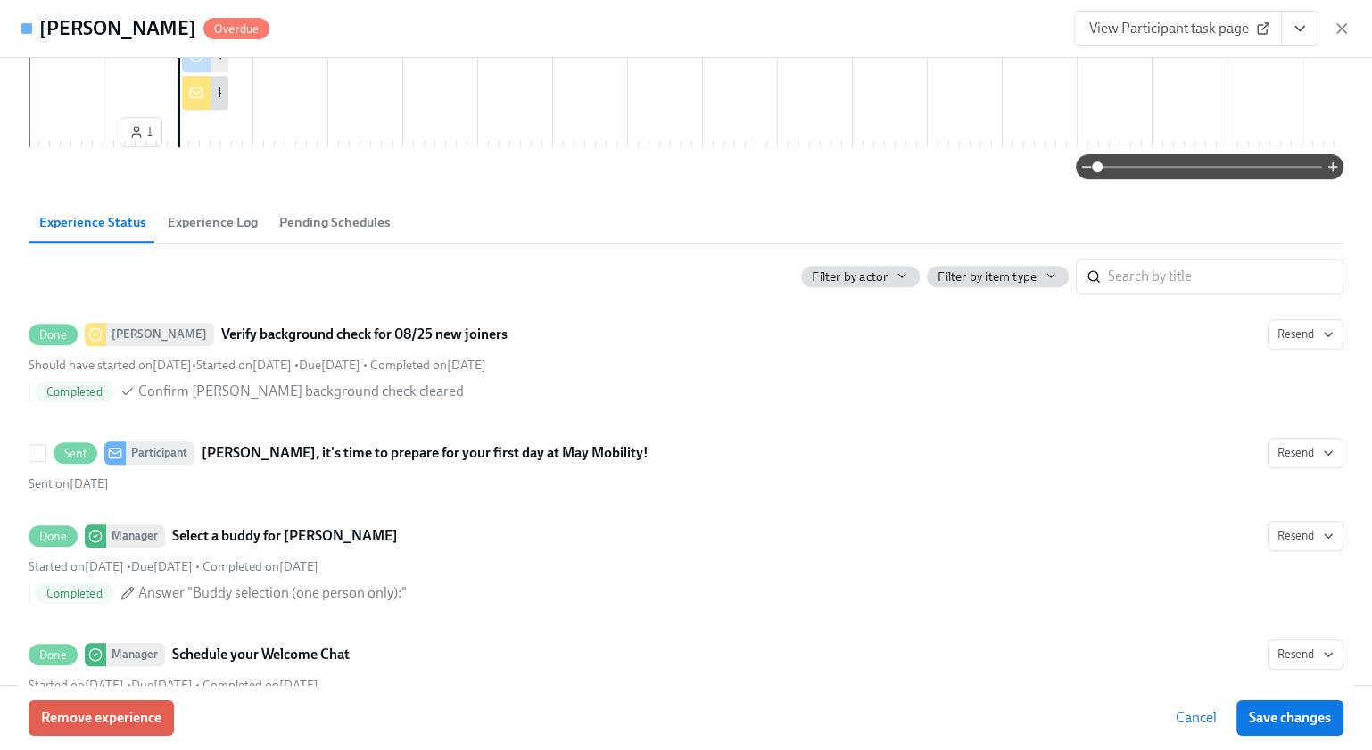
scroll to position [0, 14490]
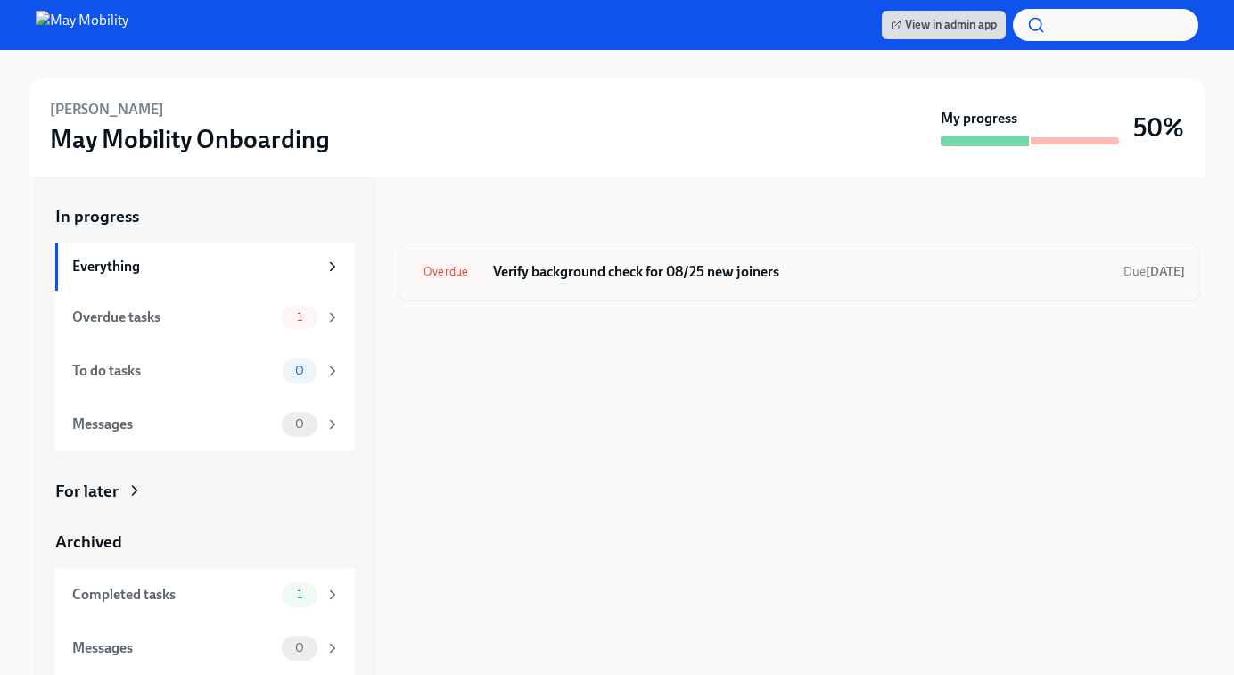
click at [736, 267] on h6 "Verify background check for 08/25 new joiners" at bounding box center [801, 272] width 616 height 20
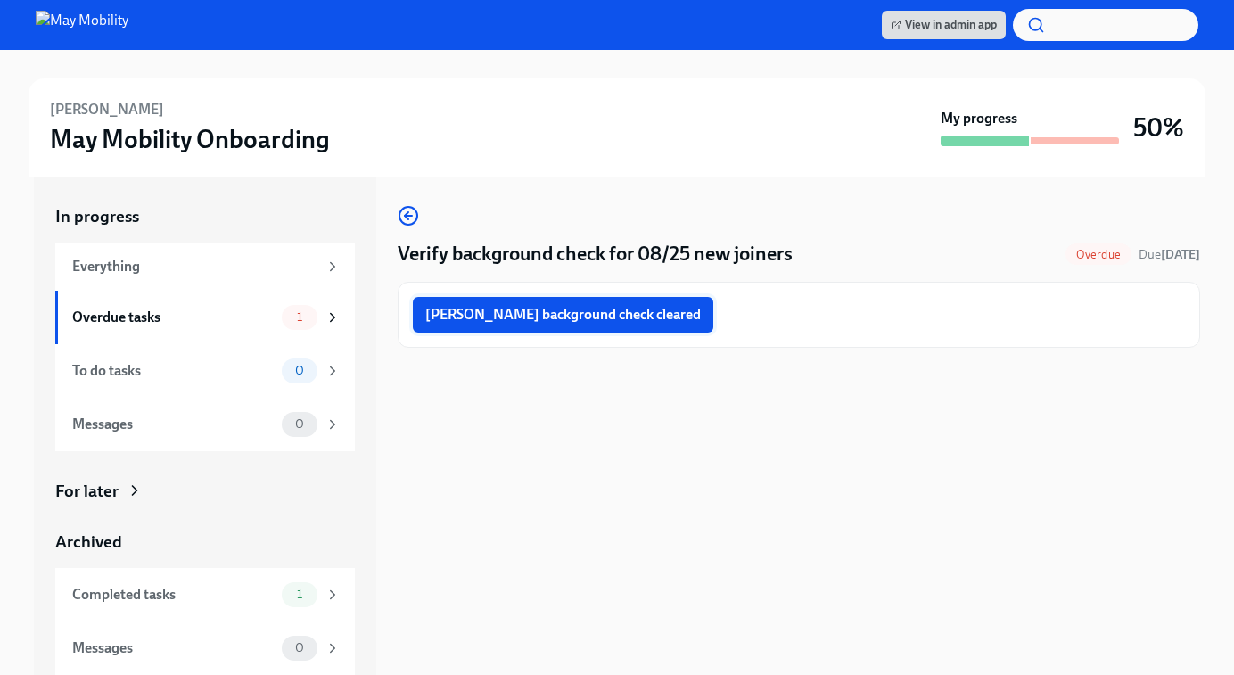
click at [607, 318] on span "Chao Chen background check cleared" at bounding box center [563, 315] width 276 height 18
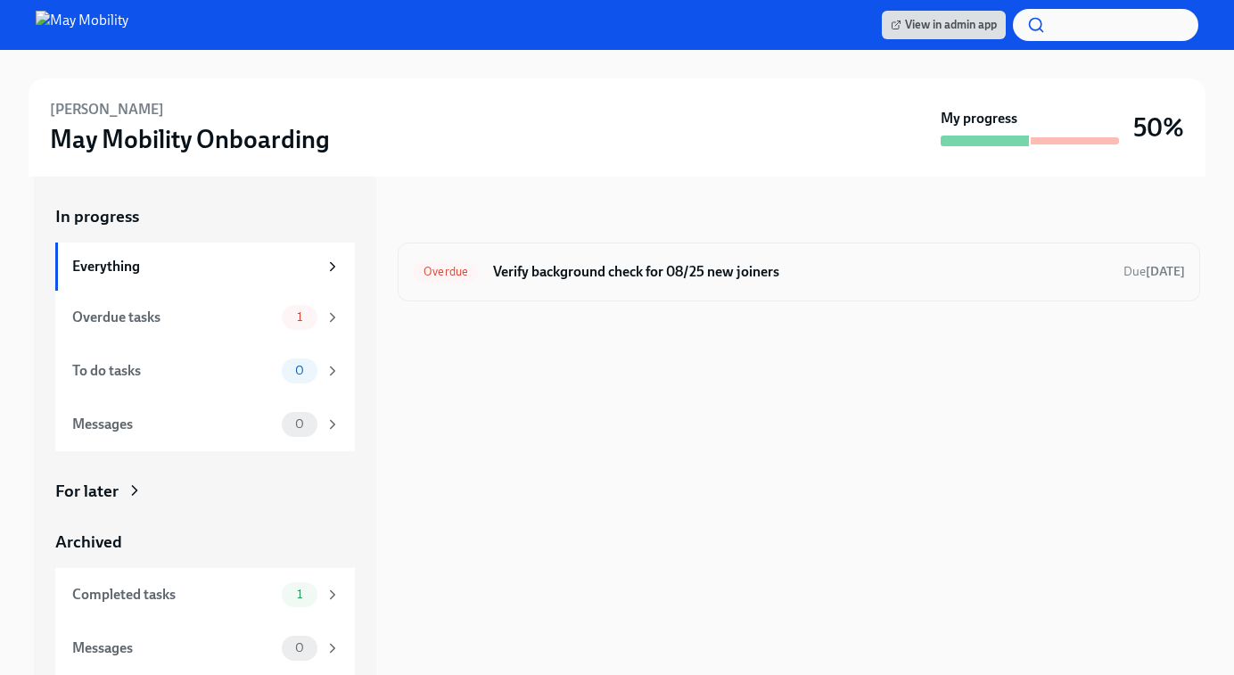
click at [827, 273] on h6 "Verify background check for 08/25 new joiners" at bounding box center [801, 272] width 616 height 20
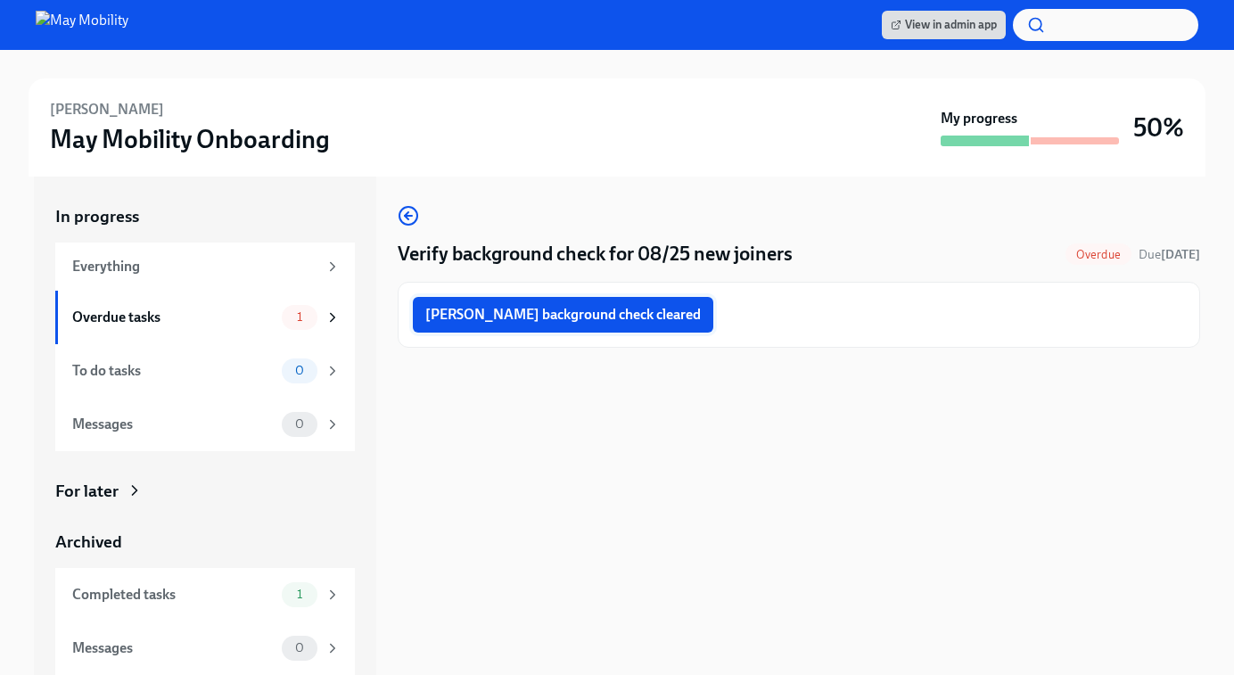
click at [610, 319] on span "[PERSON_NAME] background check cleared" at bounding box center [563, 315] width 276 height 18
